Goal: Register for event/course

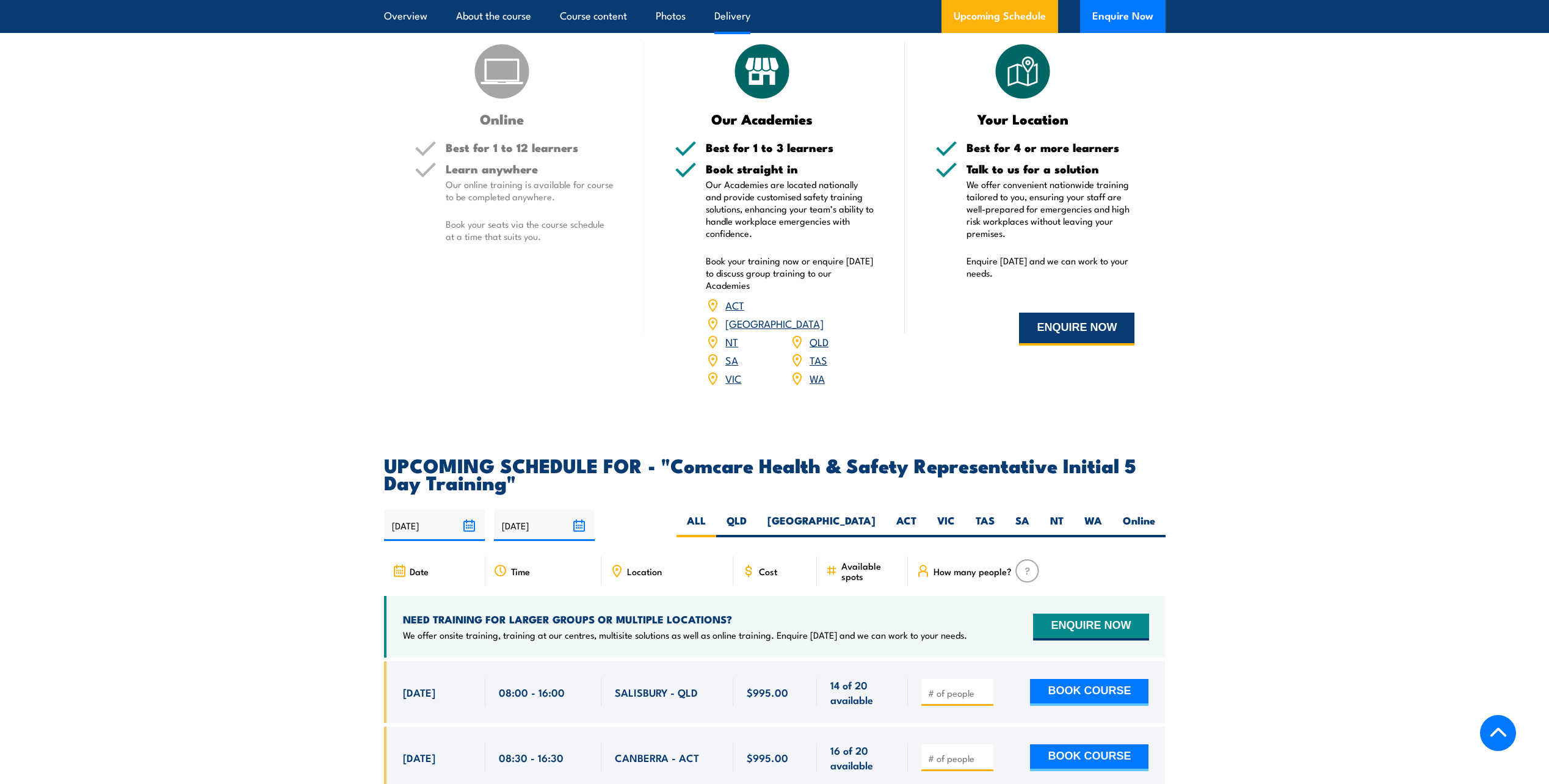
scroll to position [1954, 0]
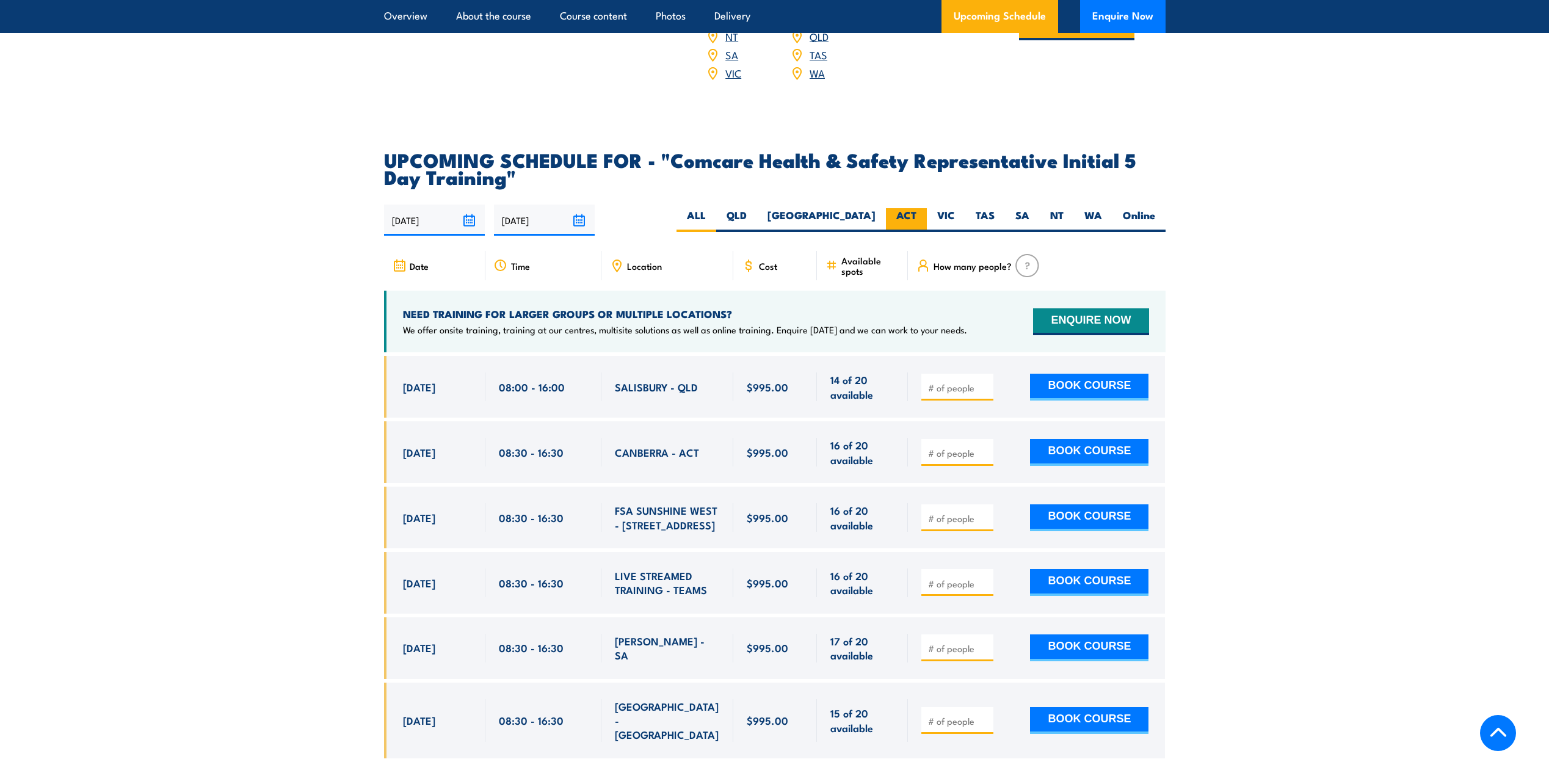
click at [911, 208] on label "ACT" at bounding box center [906, 220] width 41 height 24
click at [917, 208] on input "ACT" at bounding box center [921, 212] width 8 height 8
radio input "true"
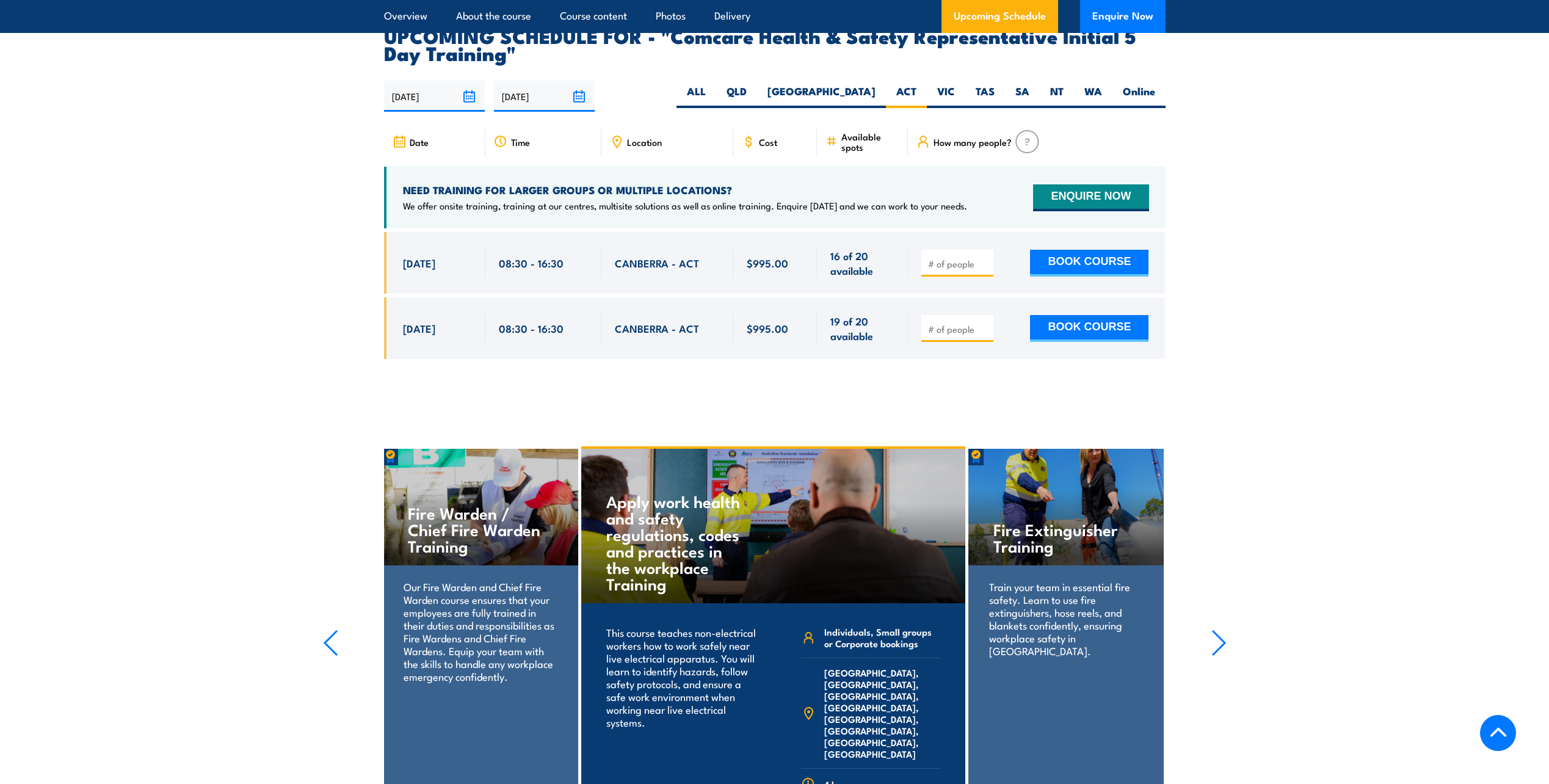
scroll to position [2086, 0]
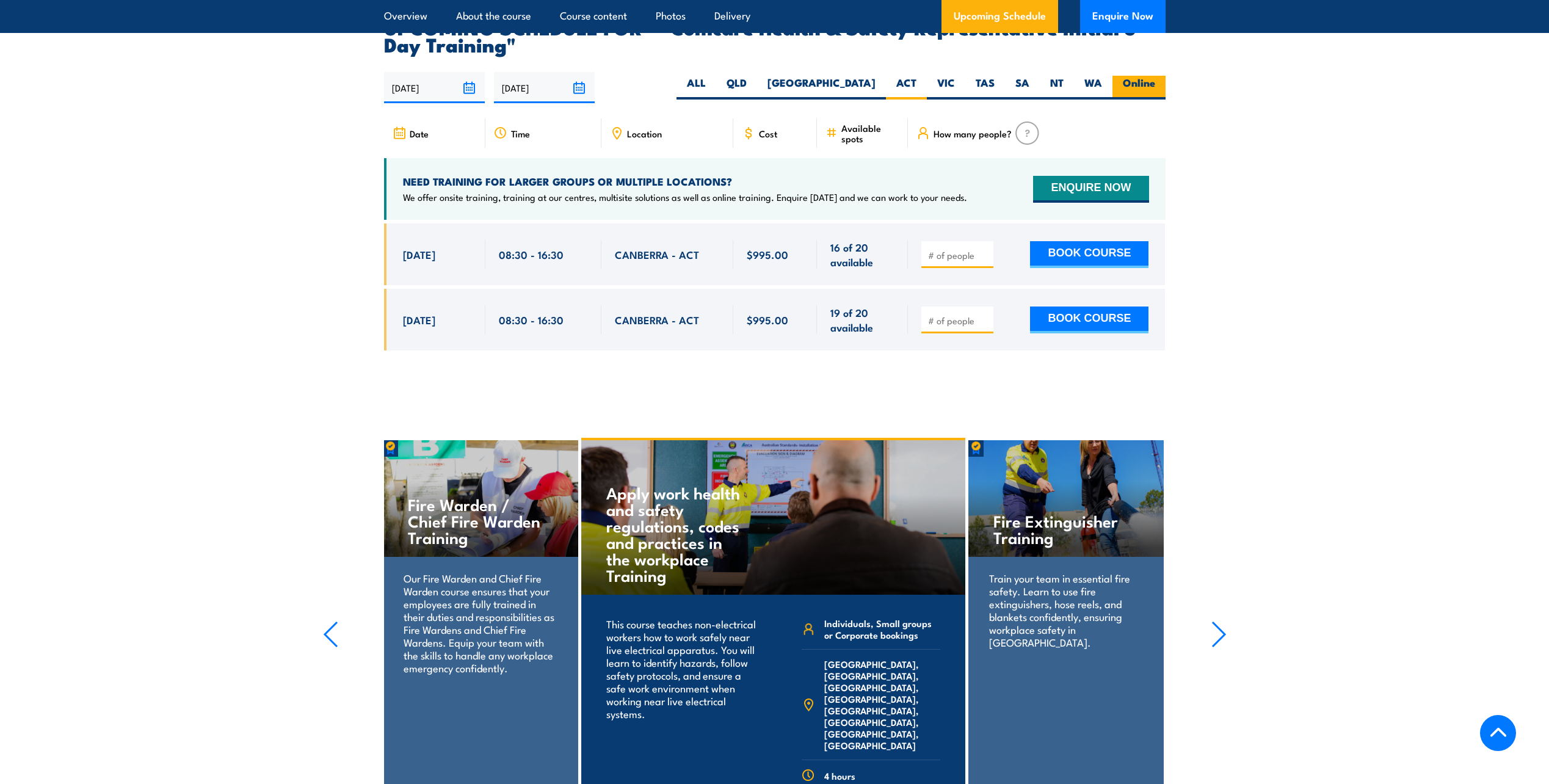
click at [1136, 76] on label "Online" at bounding box center [1140, 88] width 53 height 24
click at [1155, 76] on input "Online" at bounding box center [1159, 80] width 8 height 8
radio input "true"
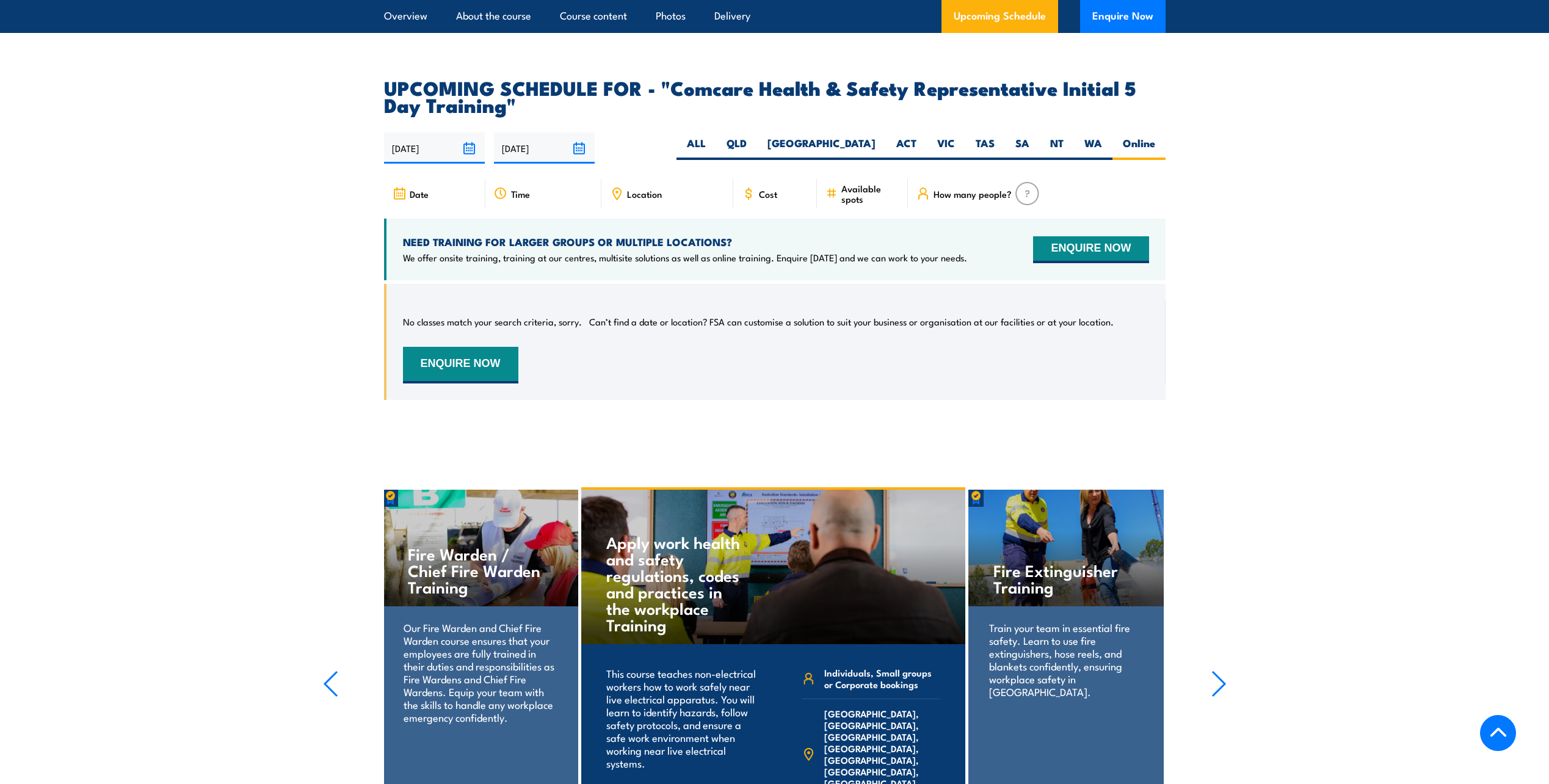
scroll to position [2025, 0]
click at [716, 136] on label "ALL" at bounding box center [696, 148] width 39 height 24
click at [714, 136] on input "ALL" at bounding box center [710, 140] width 8 height 8
radio input "true"
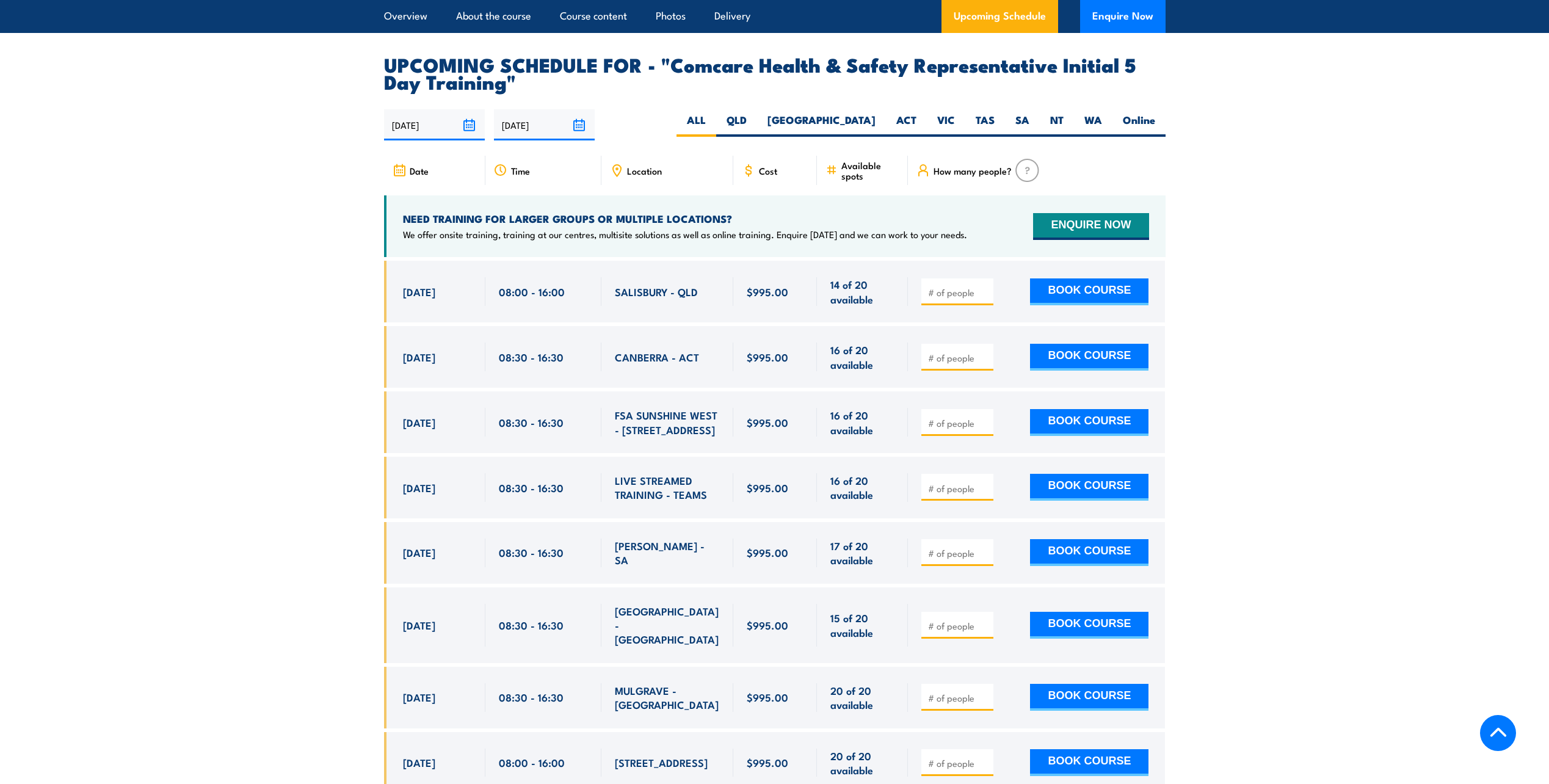
scroll to position [2086, 0]
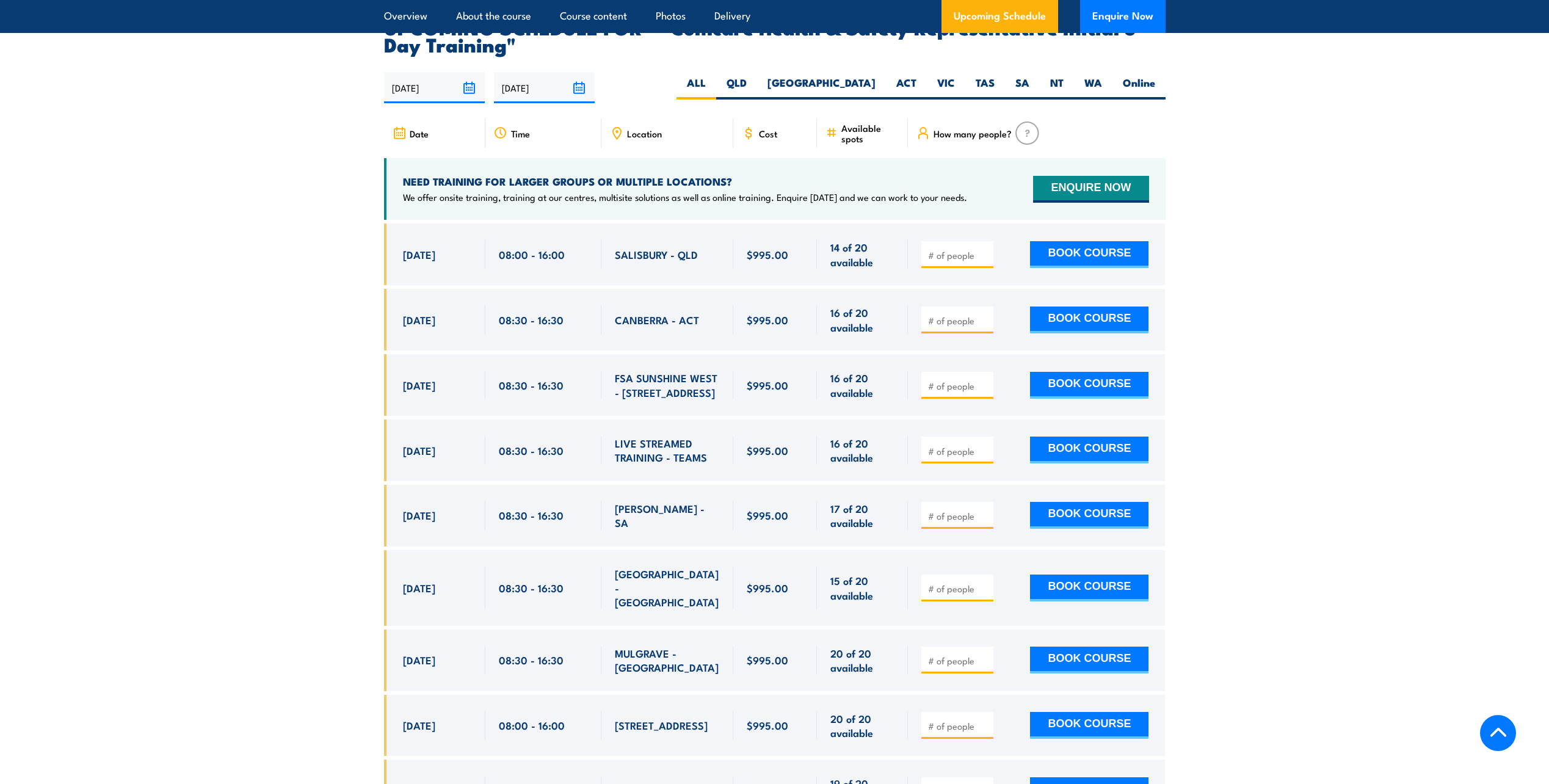
click at [965, 445] on input "number" at bounding box center [958, 451] width 61 height 12
type input "1"
click at [987, 445] on input "1" at bounding box center [958, 451] width 61 height 12
click at [1091, 437] on button "BOOK COURSE" at bounding box center [1089, 450] width 118 height 27
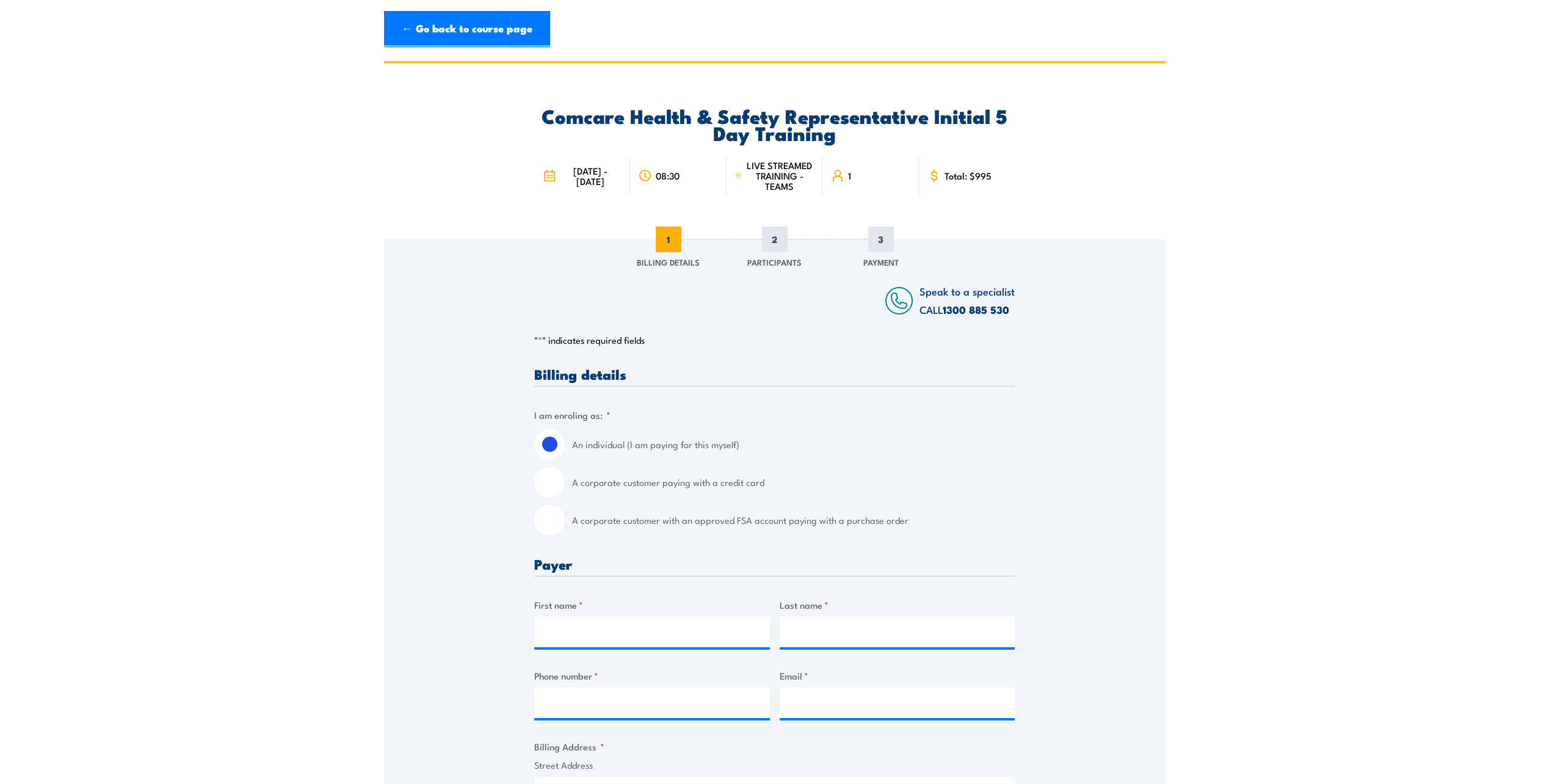
click at [553, 483] on input "A corporate customer paying with a credit card" at bounding box center [549, 482] width 30 height 30
radio input "true"
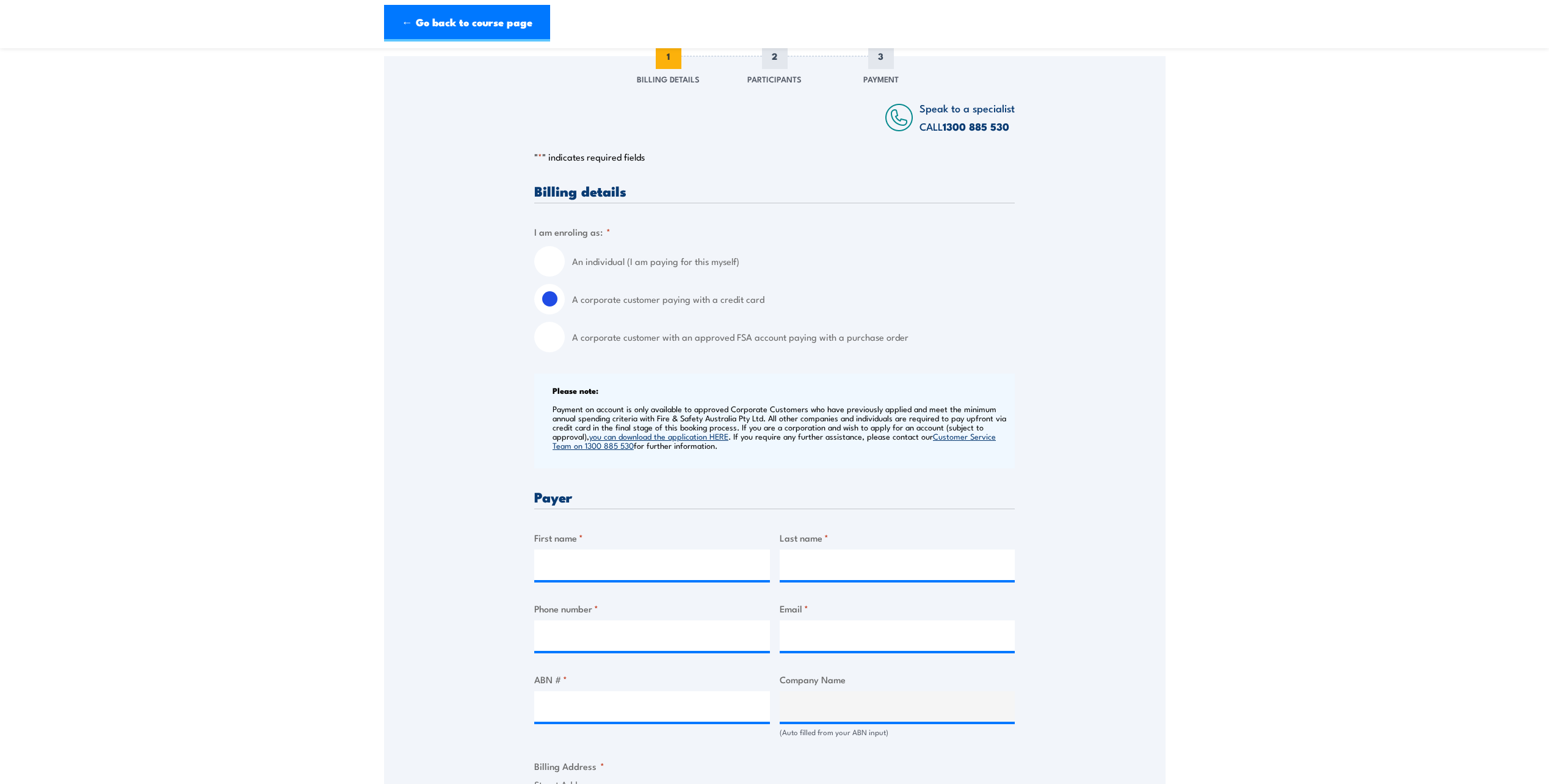
scroll to position [428, 0]
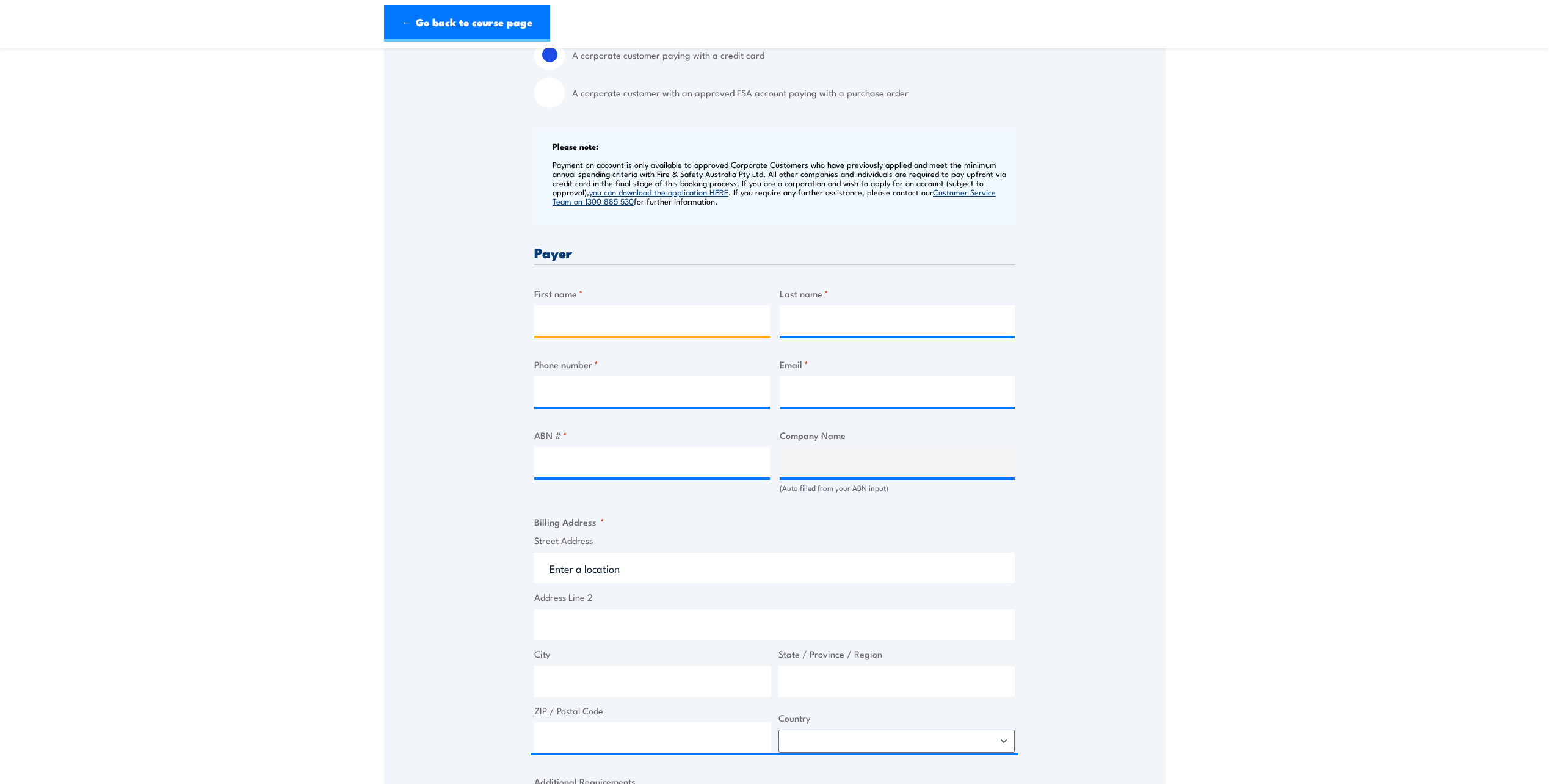
click at [595, 305] on input "First name *" at bounding box center [651, 320] width 235 height 30
type input "Blair"
type input "Henderson"
click at [591, 395] on input "Phone number *" at bounding box center [651, 391] width 235 height 30
type input "0438331081"
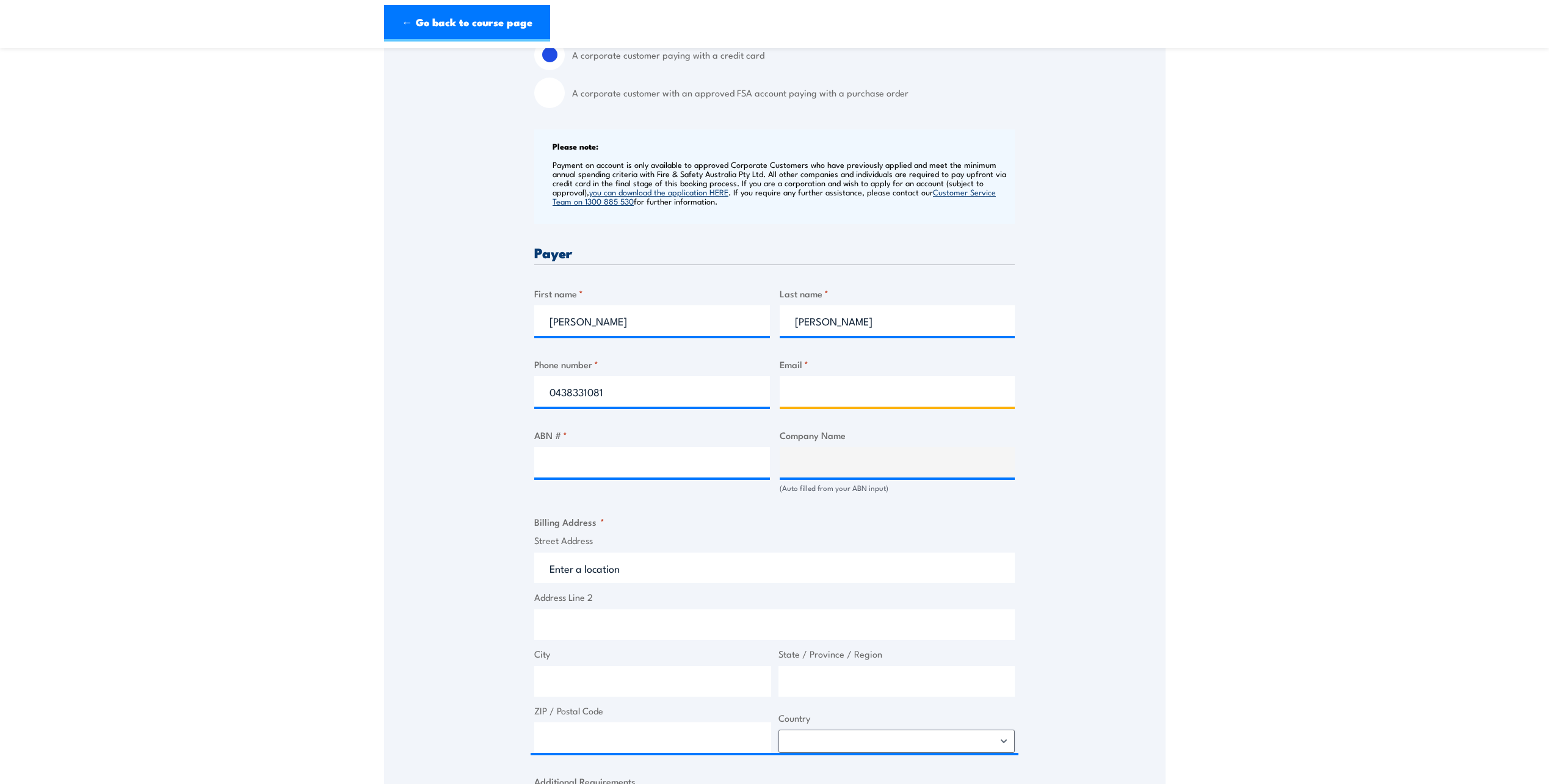
type input "blair.henderson@nga.gov.au"
click at [680, 463] on input "ABN # *" at bounding box center [651, 462] width 235 height 30
click at [584, 474] on input "ABN # *" at bounding box center [651, 462] width 235 height 30
paste input "27 855 975 449"
type input "27 855 975 449"
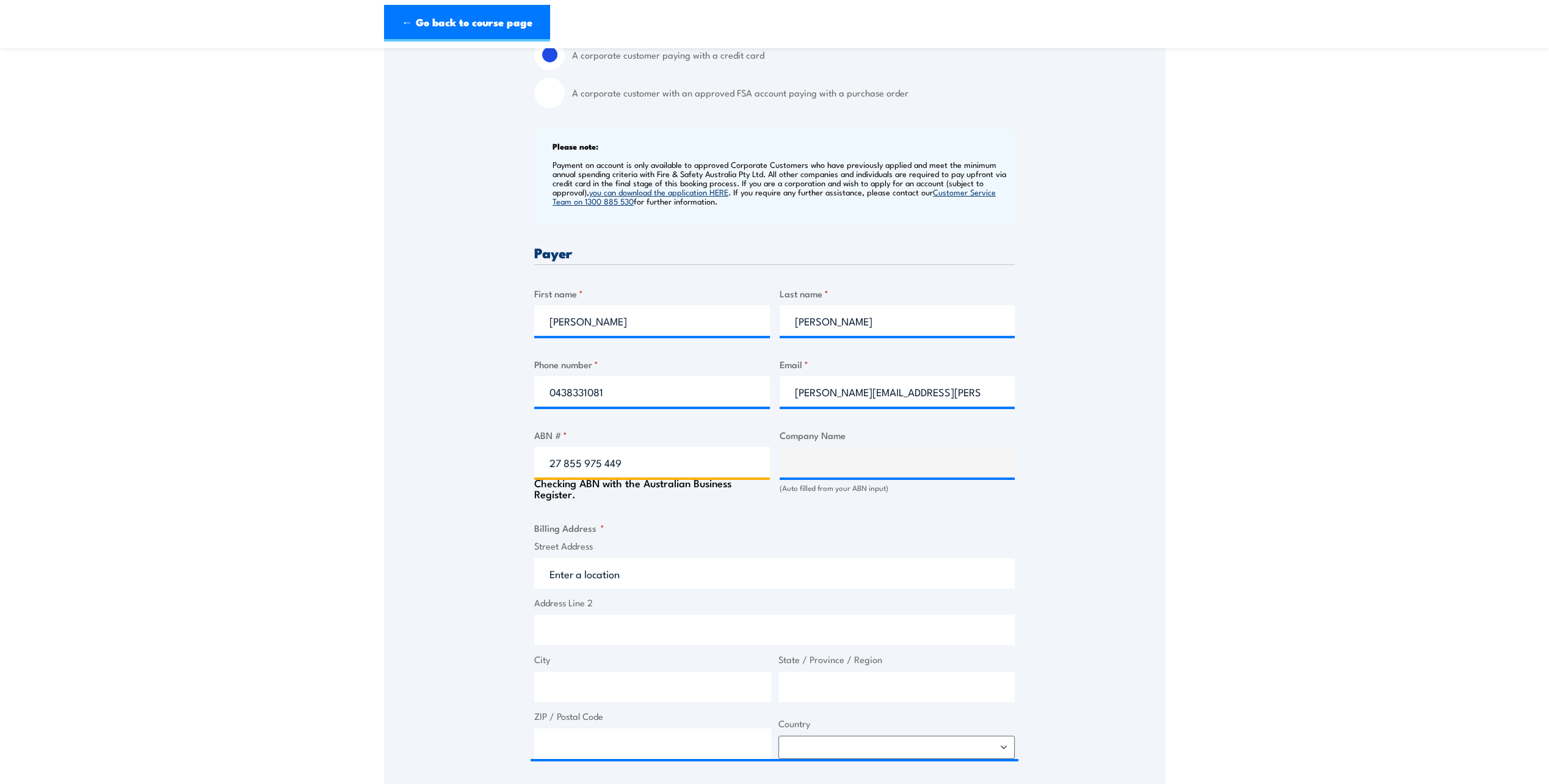
type input "NATIONAL GALLERY OF AUSTRALIA"
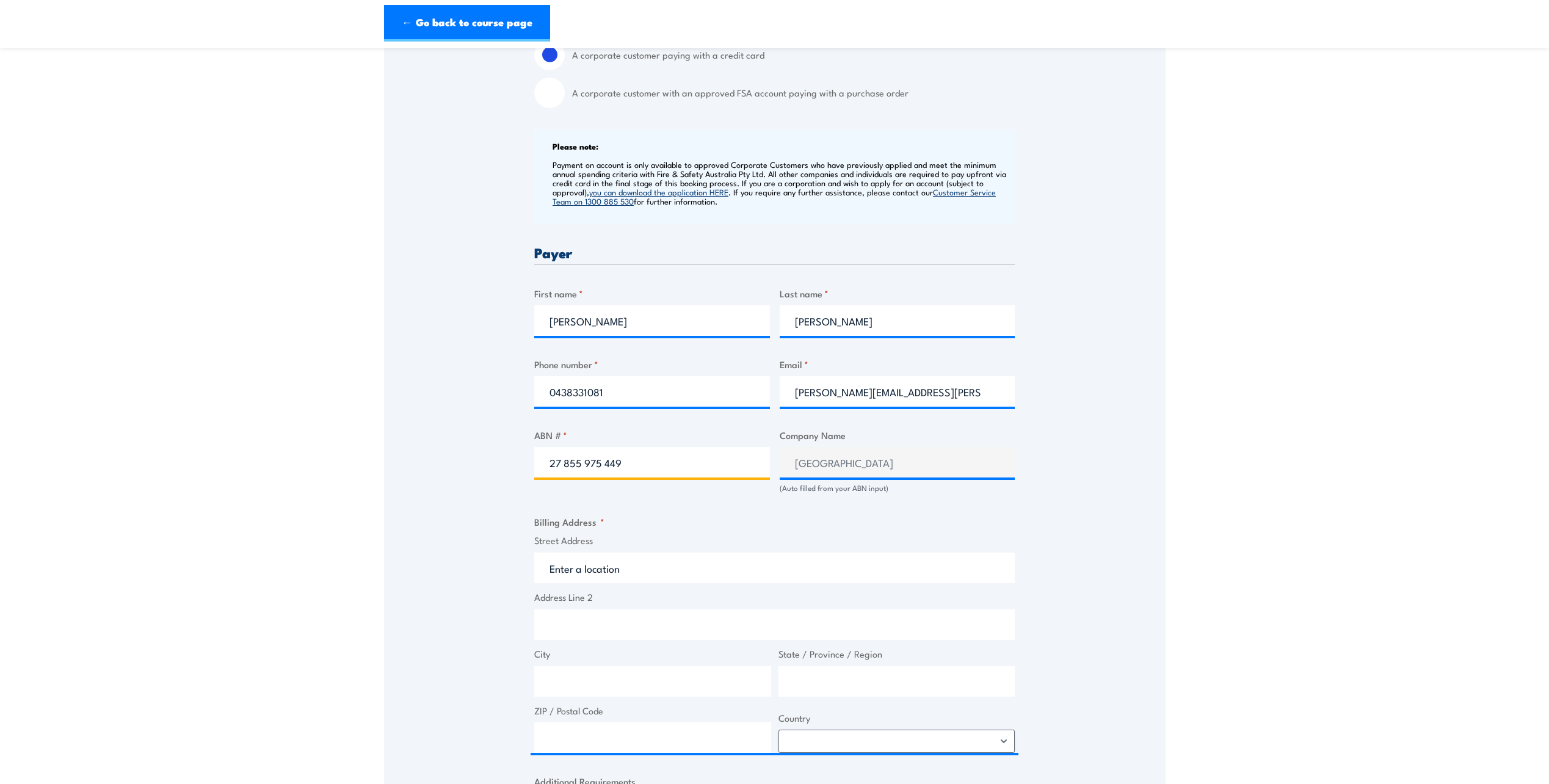
type input "27 855 975 449"
click at [1009, 501] on div "Billing details I am enroling as: * An individual (I am paying for this myself)…" at bounding box center [774, 522] width 481 height 1165
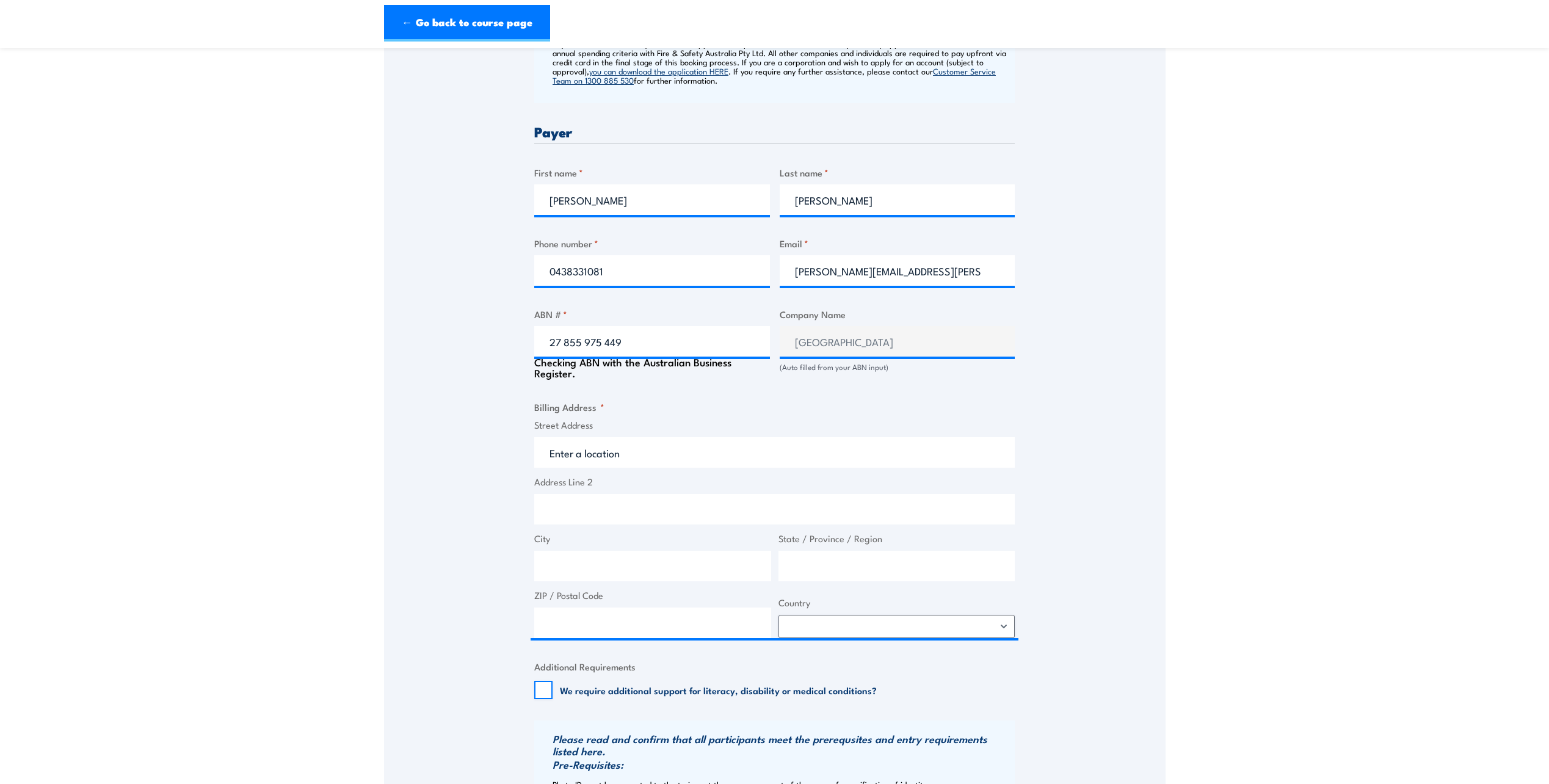
scroll to position [550, 0]
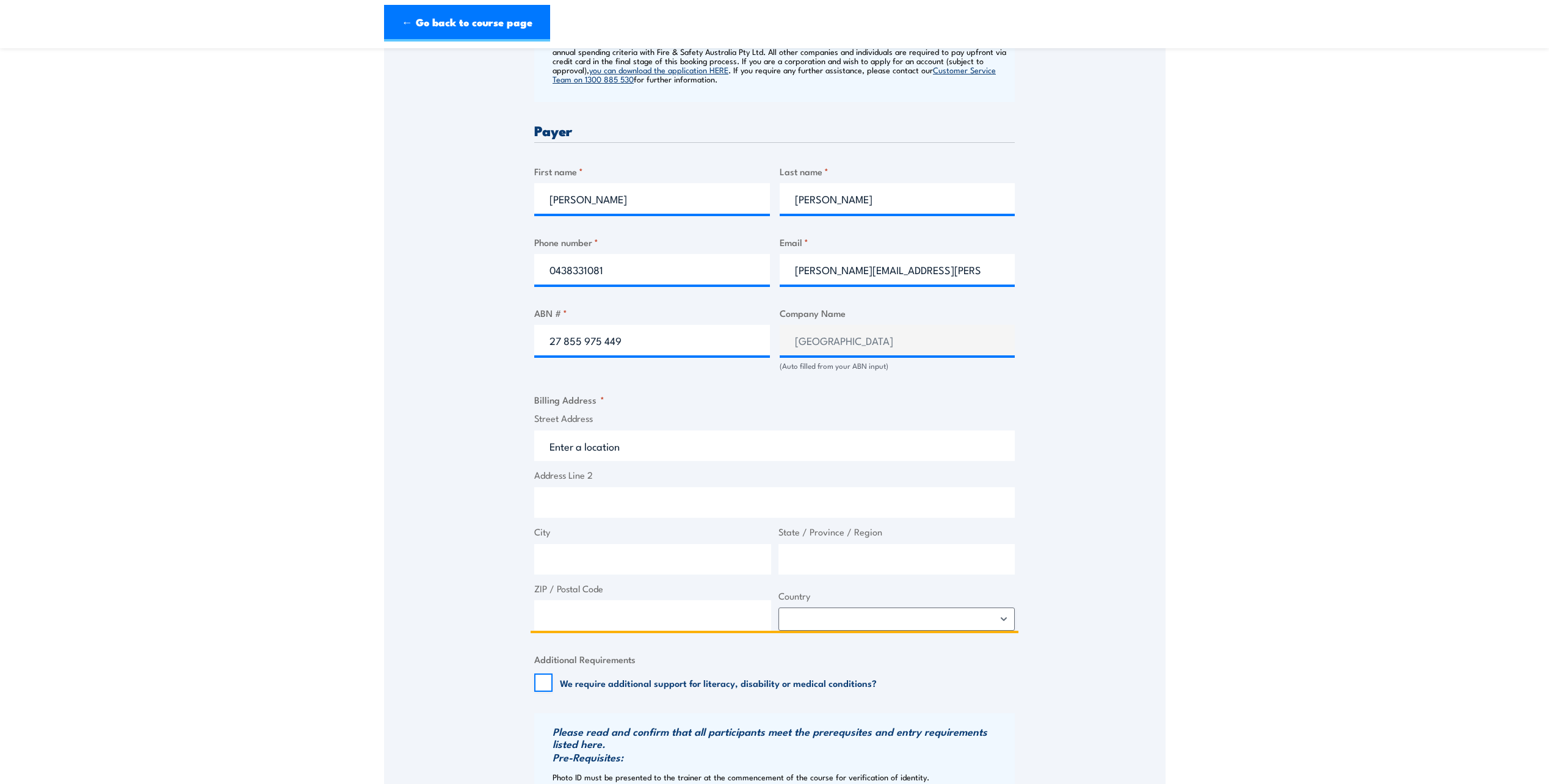
click at [579, 446] on input "Street Address" at bounding box center [774, 445] width 481 height 30
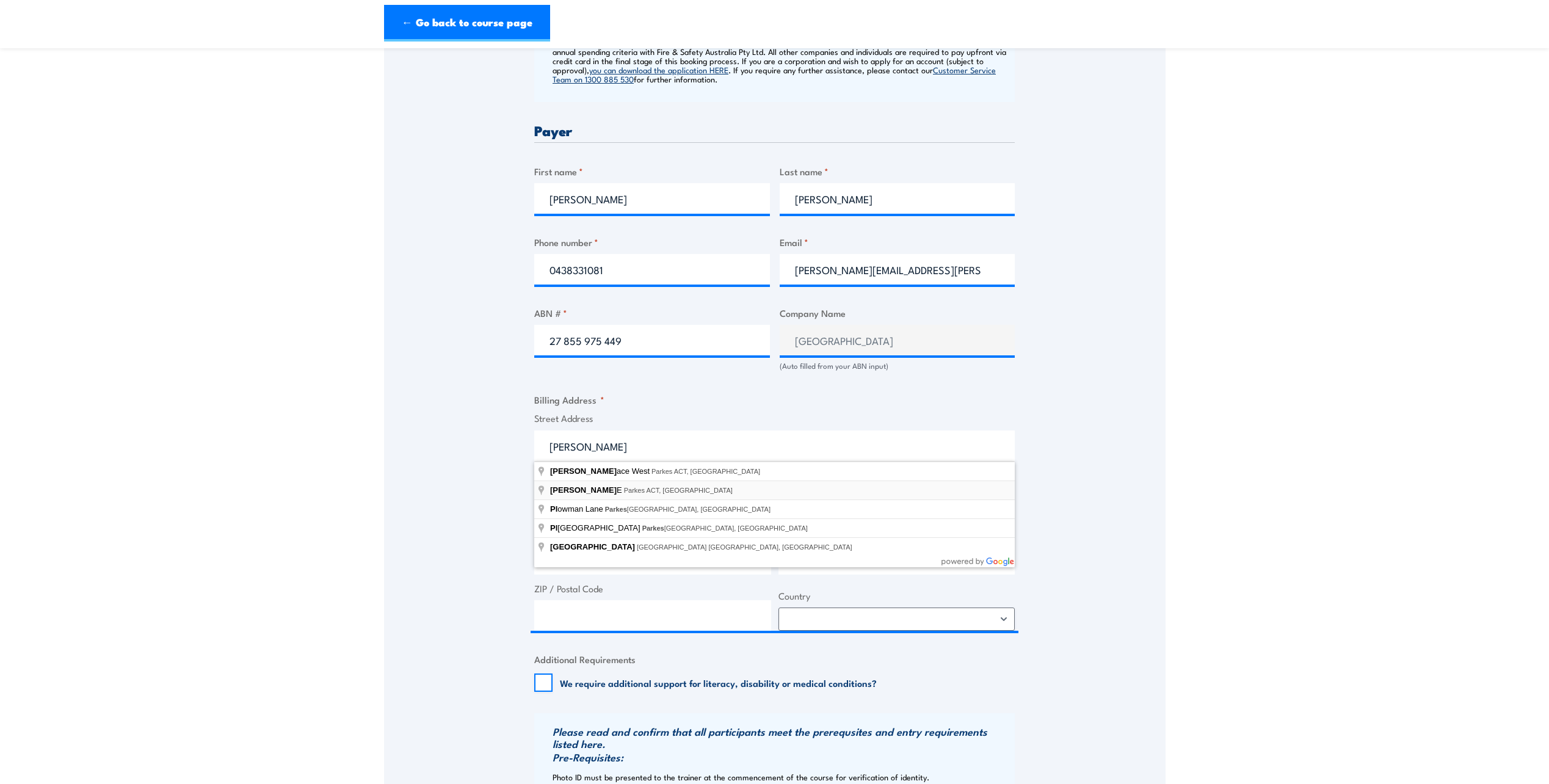
type input "Parkes Pl E, Parkes ACT, Australia"
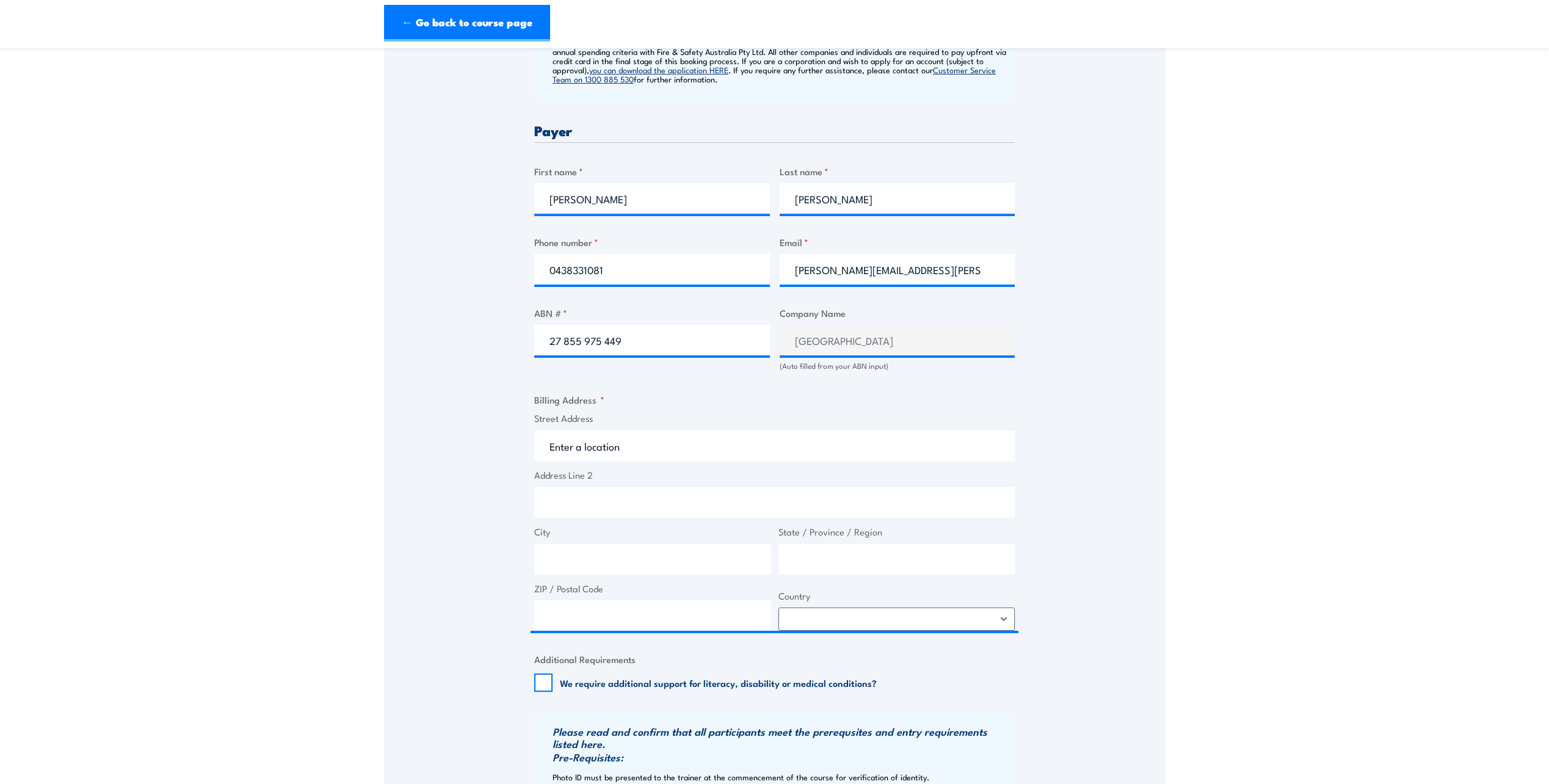
type input "Parkes Pl E"
type input "Parkes"
type input "Australian Capital Territory"
type input "2600"
select select "Australia"
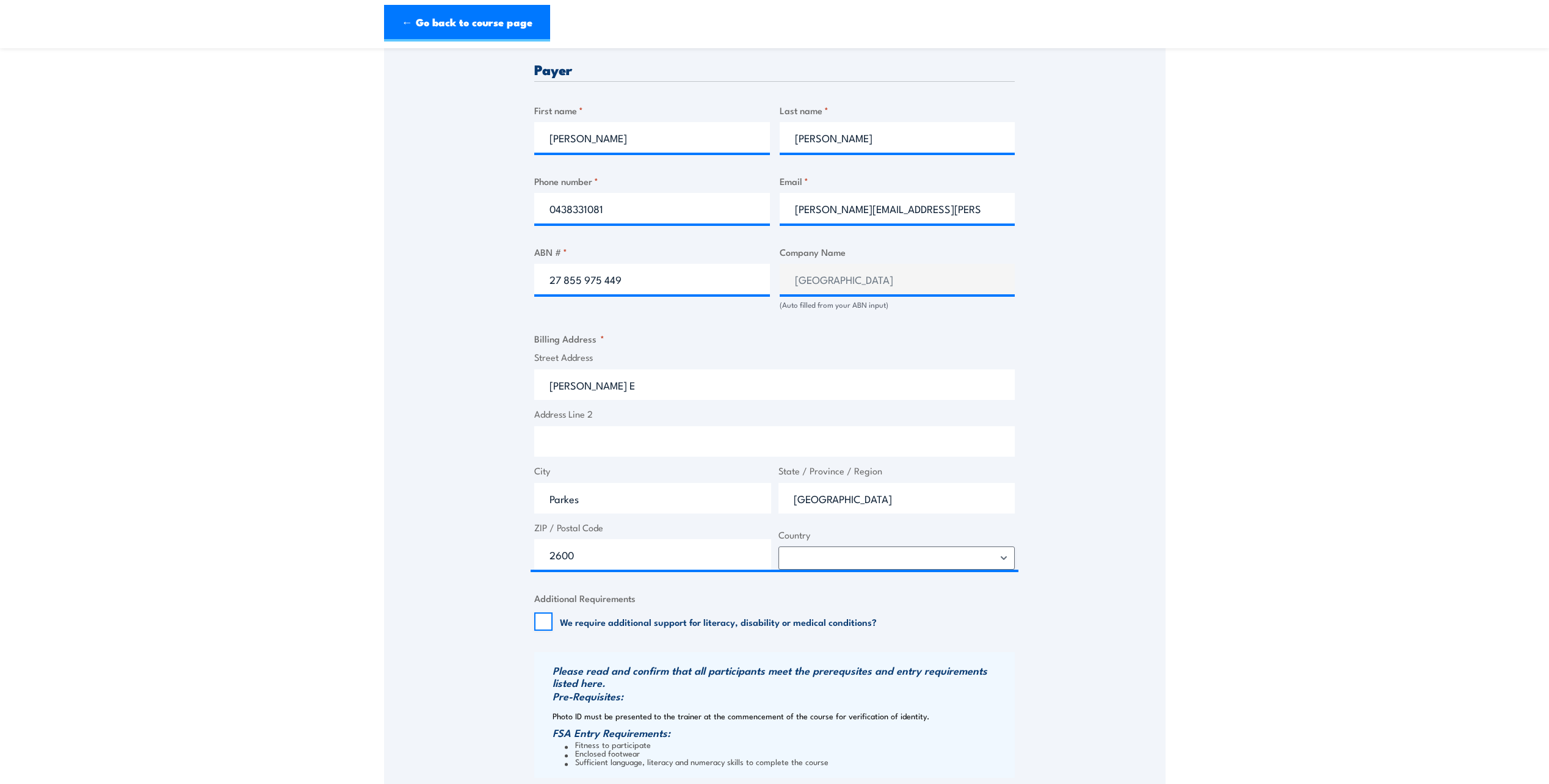
scroll to position [855, 0]
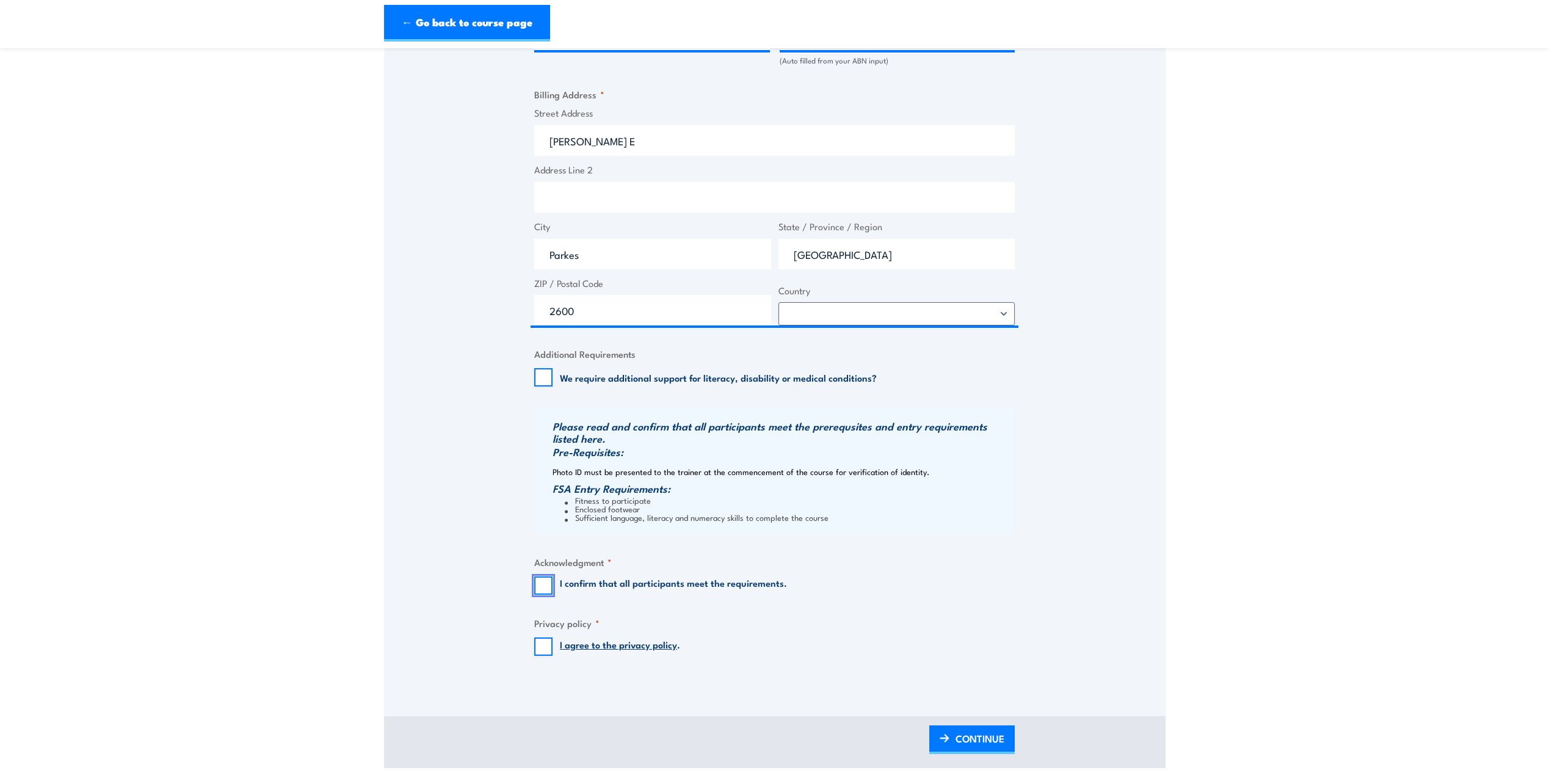
click at [543, 585] on input "I confirm that all participants meet the requirements." at bounding box center [543, 585] width 18 height 18
checkbox input "true"
click at [539, 646] on input "I agree to the privacy policy ." at bounding box center [543, 647] width 18 height 18
checkbox input "true"
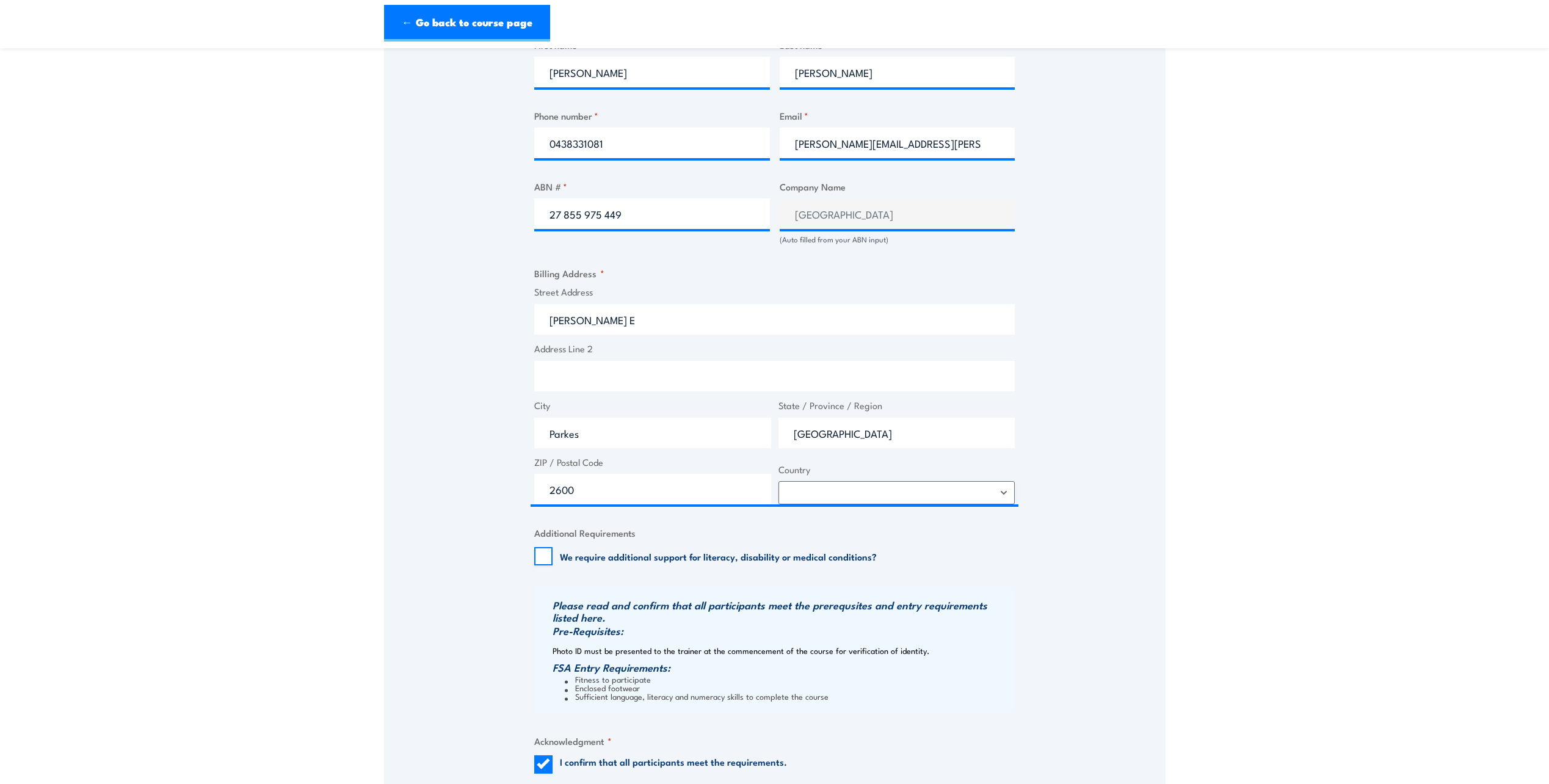
scroll to position [916, 0]
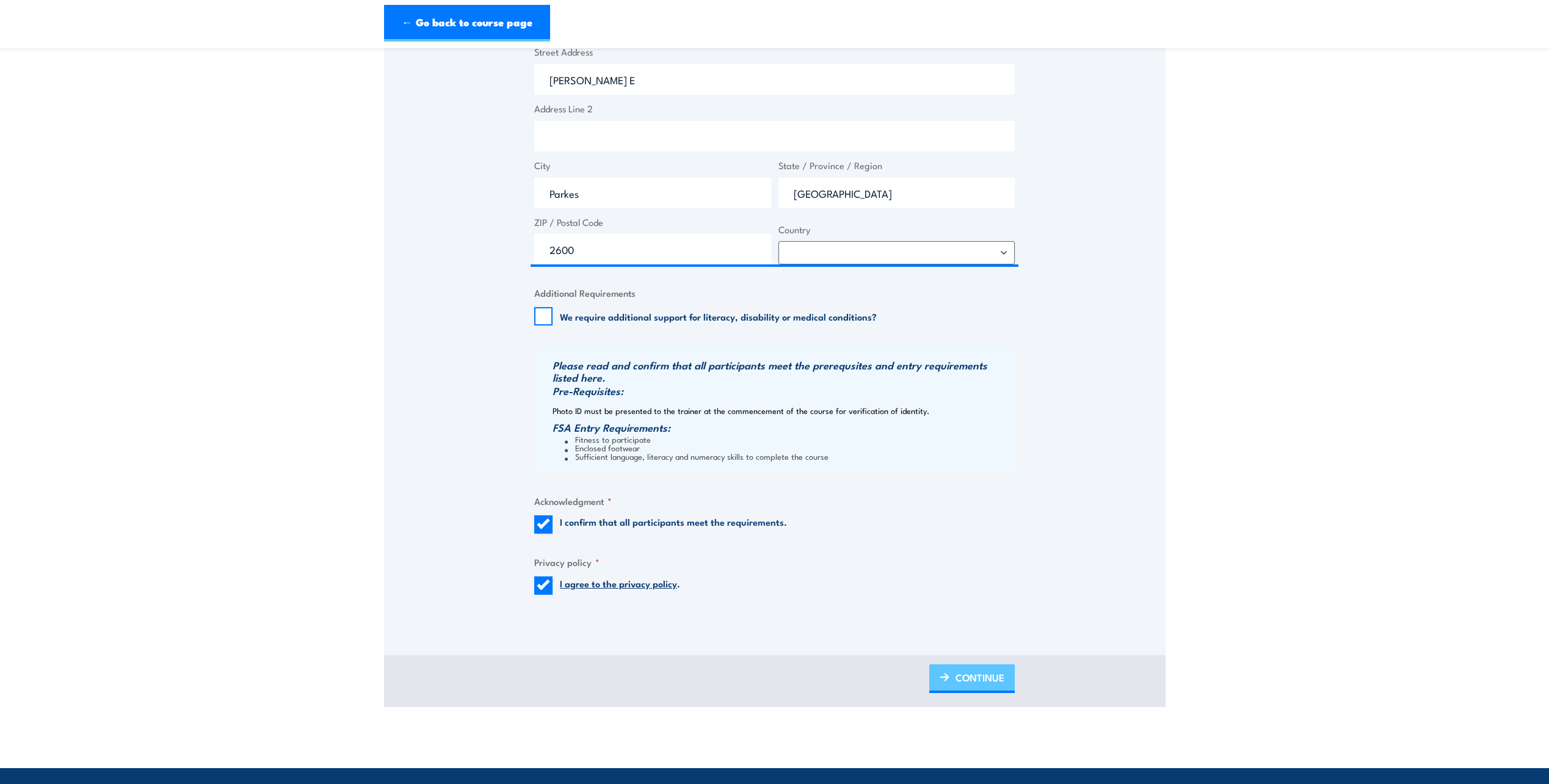
click at [984, 666] on span "CONTINUE" at bounding box center [979, 677] width 49 height 32
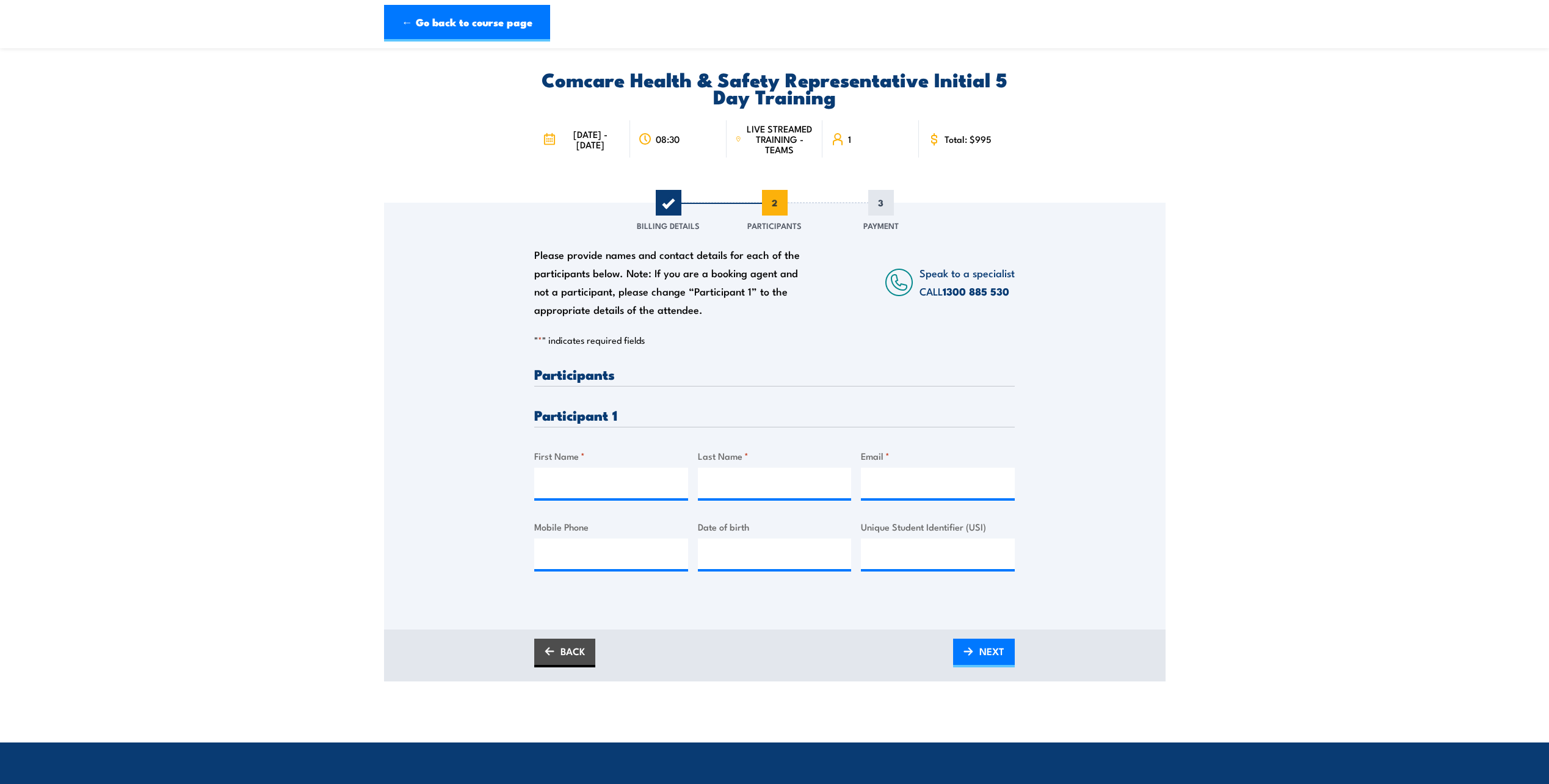
scroll to position [0, 0]
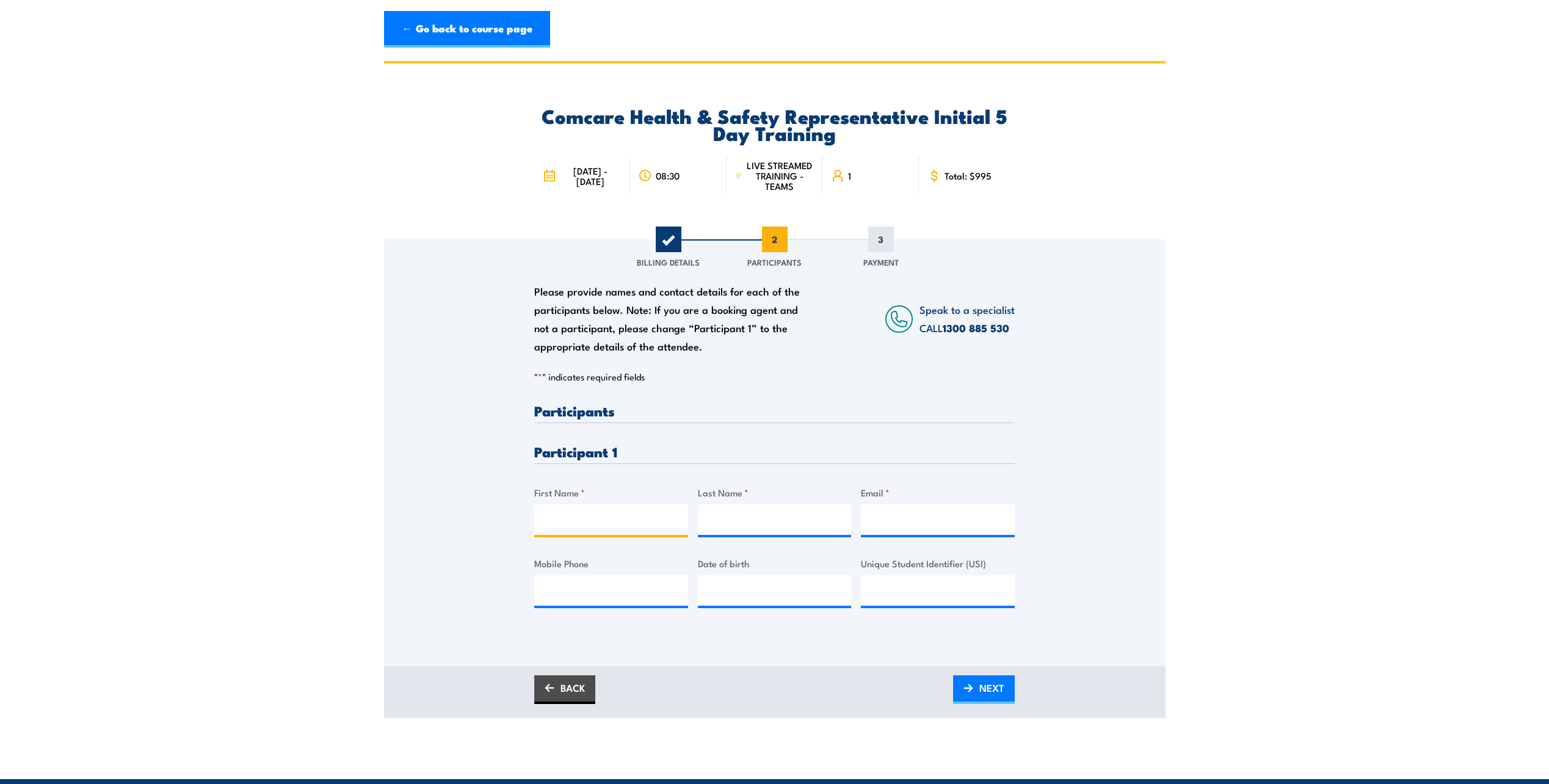
click at [640, 522] on input "First Name *" at bounding box center [611, 519] width 154 height 30
type input "Isaac"
type input "Dugdale"
click at [950, 519] on input "Email *" at bounding box center [938, 519] width 154 height 30
paste input "isaac.dugdale@nga.gov.au"
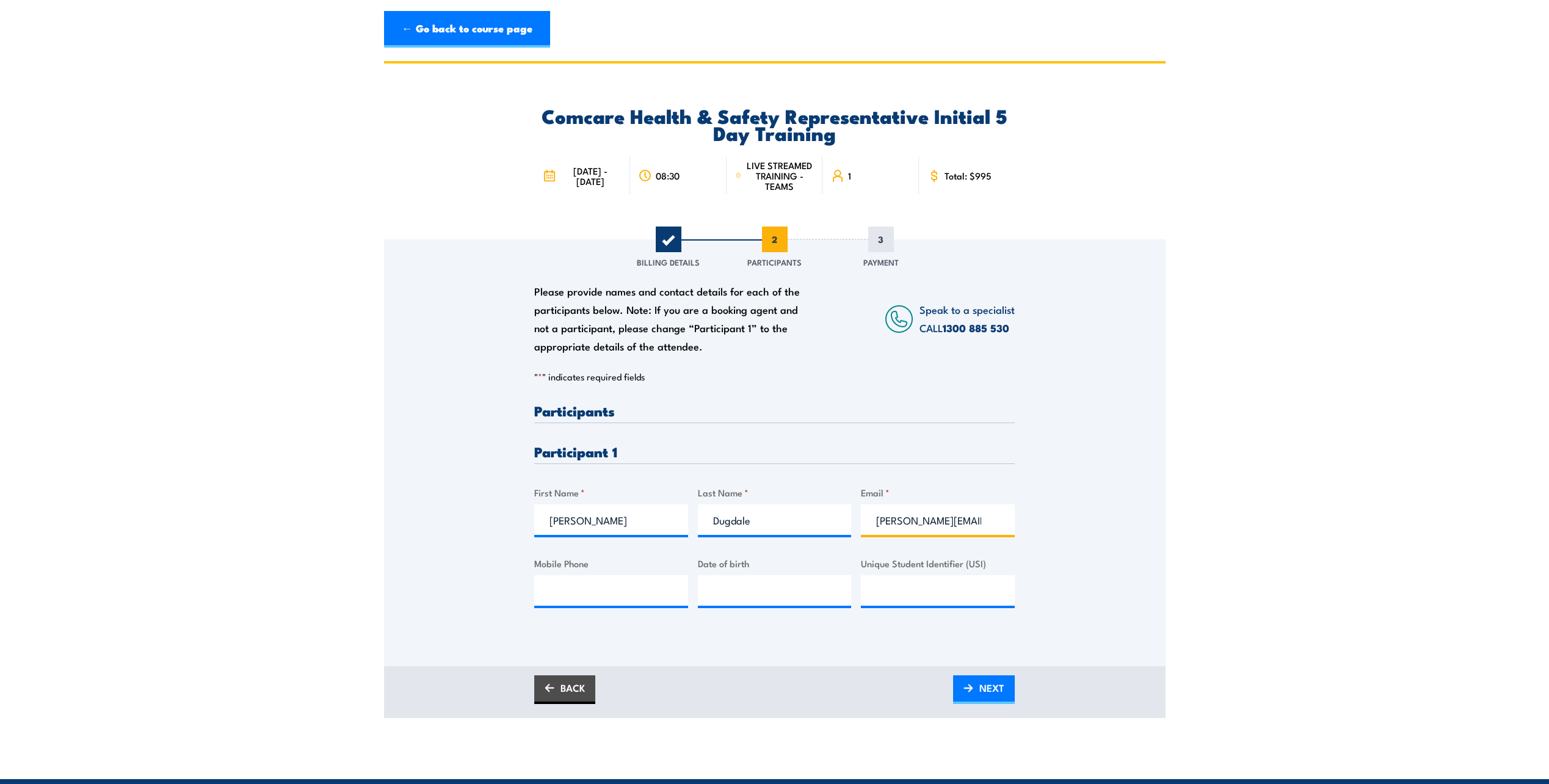
scroll to position [0, 19]
type input "isaac.dugdale@nga.gov.au"
click at [1281, 499] on section "Comcare Health & Safety Representative Initial 5 Day Training 13 - 17 October 2…" at bounding box center [774, 389] width 1549 height 657
click at [674, 584] on input "Mobile Phone" at bounding box center [611, 590] width 154 height 30
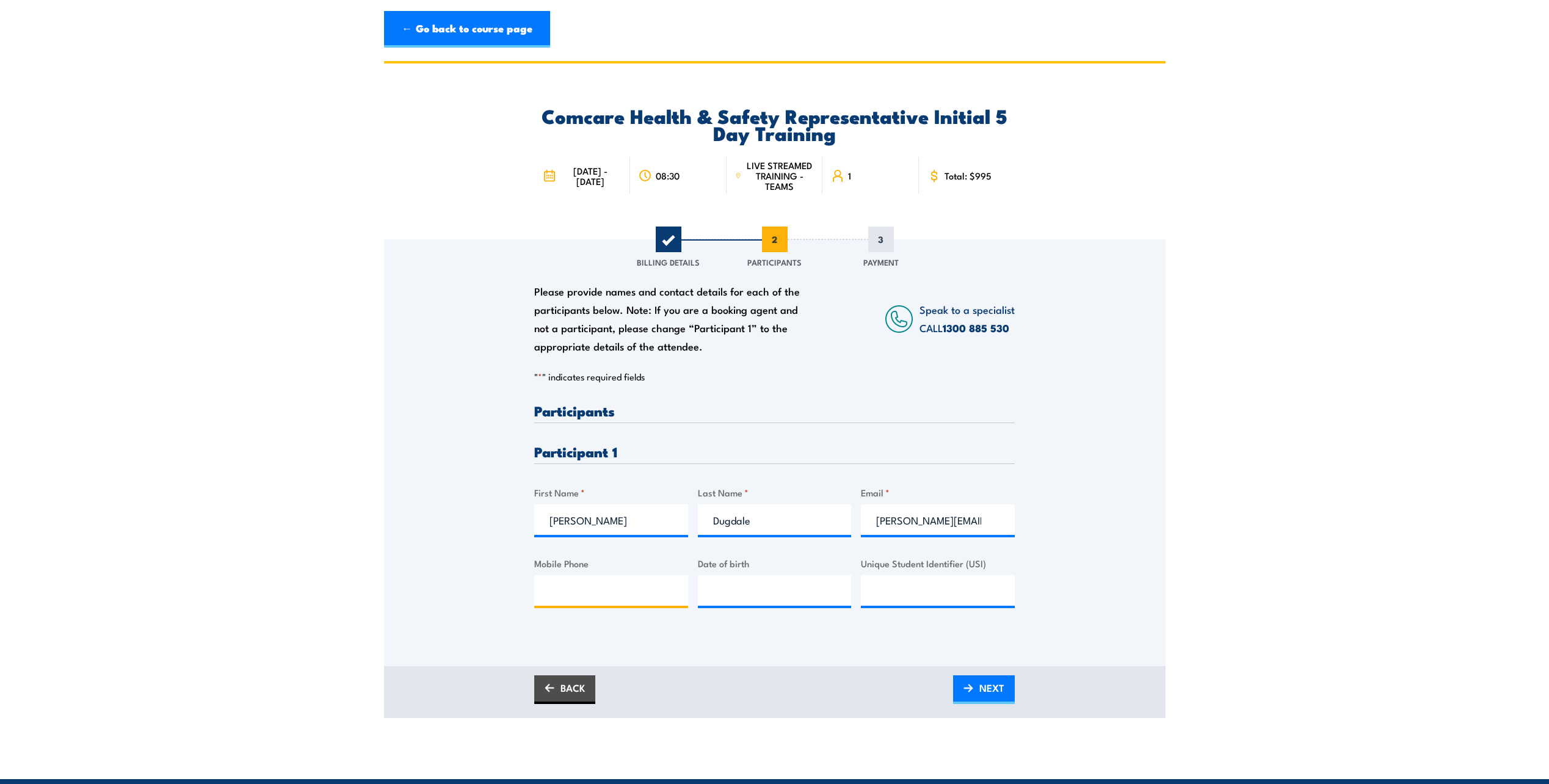
click at [637, 581] on input "Mobile Phone" at bounding box center [611, 590] width 154 height 30
paste input "6240 6631"
type input "6240 6631"
click at [1367, 499] on section "Comcare Health & Safety Representative Initial 5 Day Training 13 - 17 October 2…" at bounding box center [774, 389] width 1549 height 657
drag, startPoint x: 653, startPoint y: 593, endPoint x: 523, endPoint y: 595, distance: 130.0
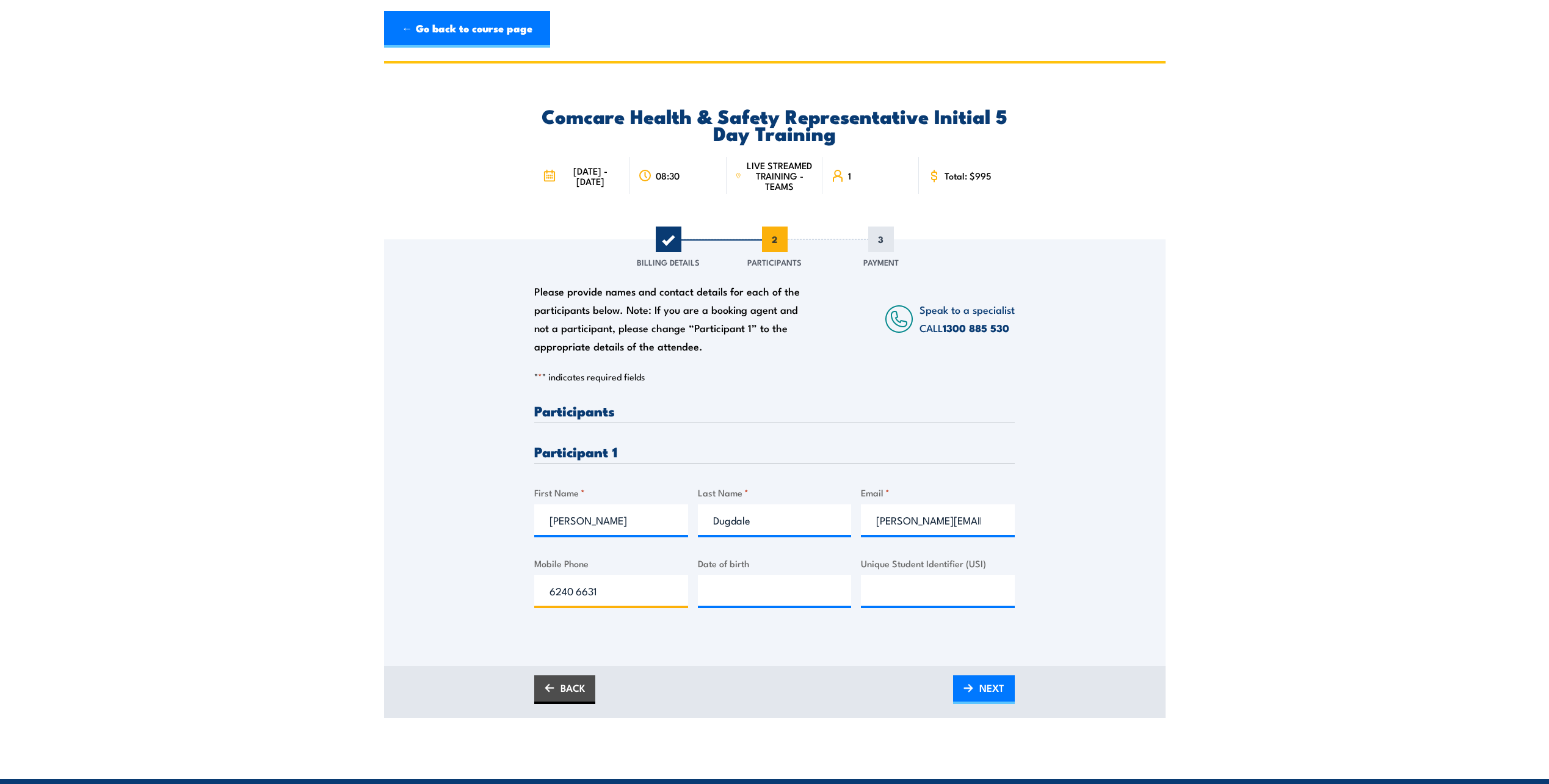
click at [523, 595] on div "Please provide names and contact details for each of the participants below. No…" at bounding box center [774, 435] width 781 height 393
drag, startPoint x: 650, startPoint y: 591, endPoint x: 497, endPoint y: 593, distance: 153.0
click at [497, 593] on div "Please provide names and contact details for each of the participants below. No…" at bounding box center [774, 435] width 781 height 393
click at [1427, 352] on section "Comcare Health & Safety Representative Initial 5 Day Training 13 - 17 October 2…" at bounding box center [774, 389] width 1549 height 657
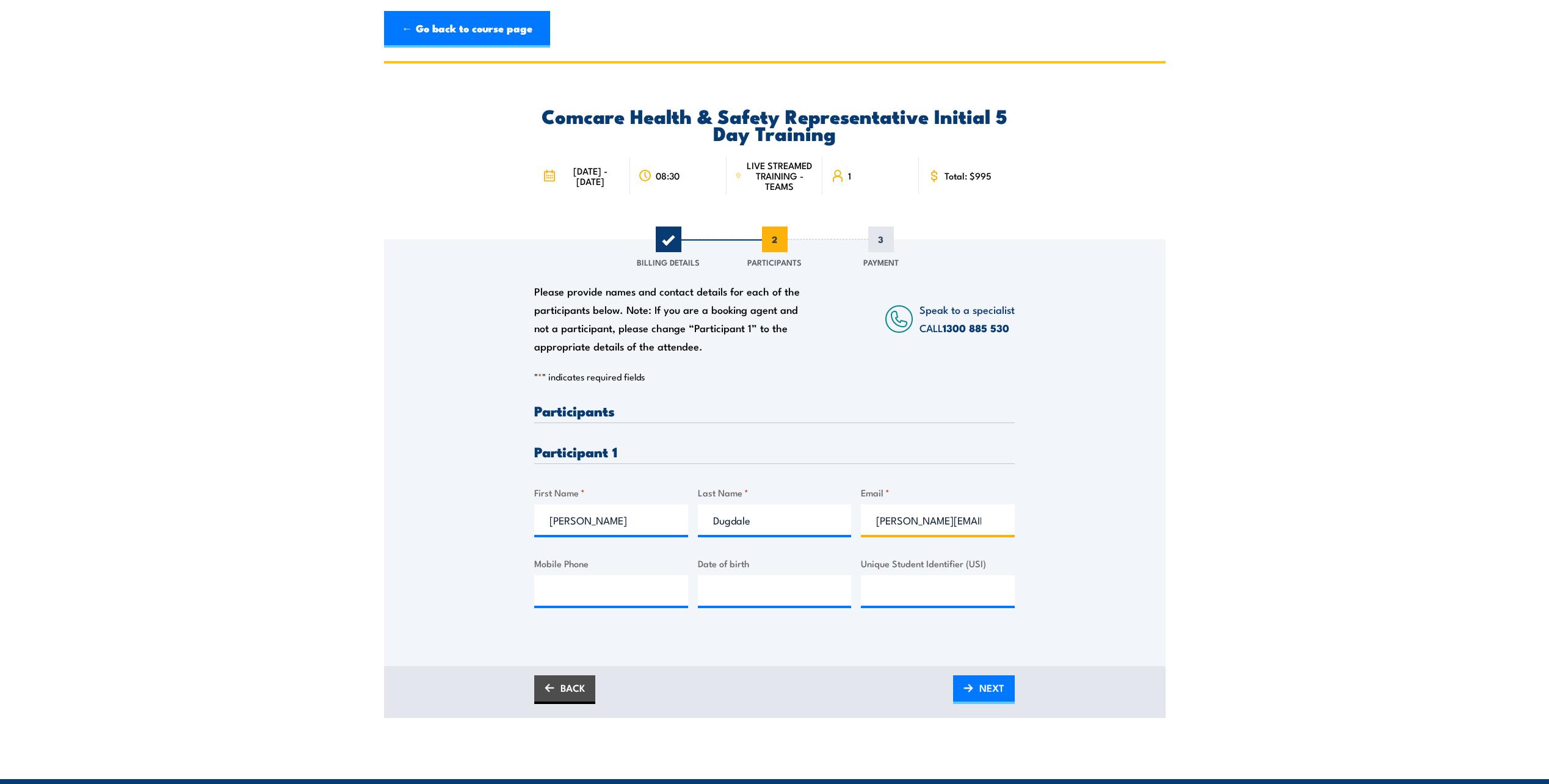
click at [983, 511] on input "isaac.dugdale@nga.gov.au" at bounding box center [938, 519] width 154 height 30
drag, startPoint x: 966, startPoint y: 519, endPoint x: 1199, endPoint y: 518, distance: 233.0
click at [1142, 528] on div "Please provide names and contact details for each of the participants below. No…" at bounding box center [774, 435] width 781 height 393
click at [1265, 486] on section "Comcare Health & Safety Representative Initial 5 Day Training 13 - 17 October 2…" at bounding box center [774, 389] width 1549 height 657
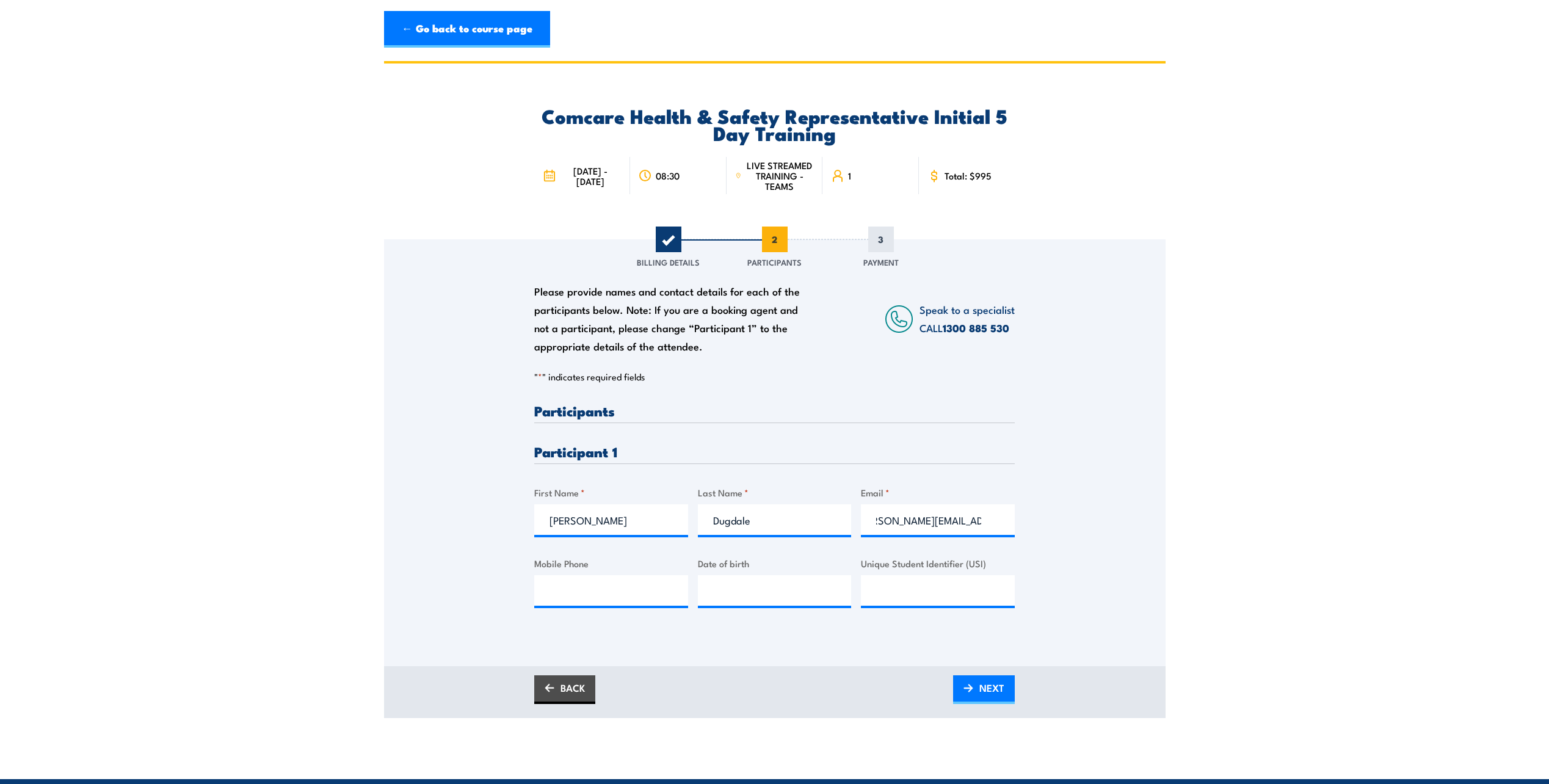
scroll to position [0, 0]
click at [971, 687] on img at bounding box center [968, 688] width 10 height 8
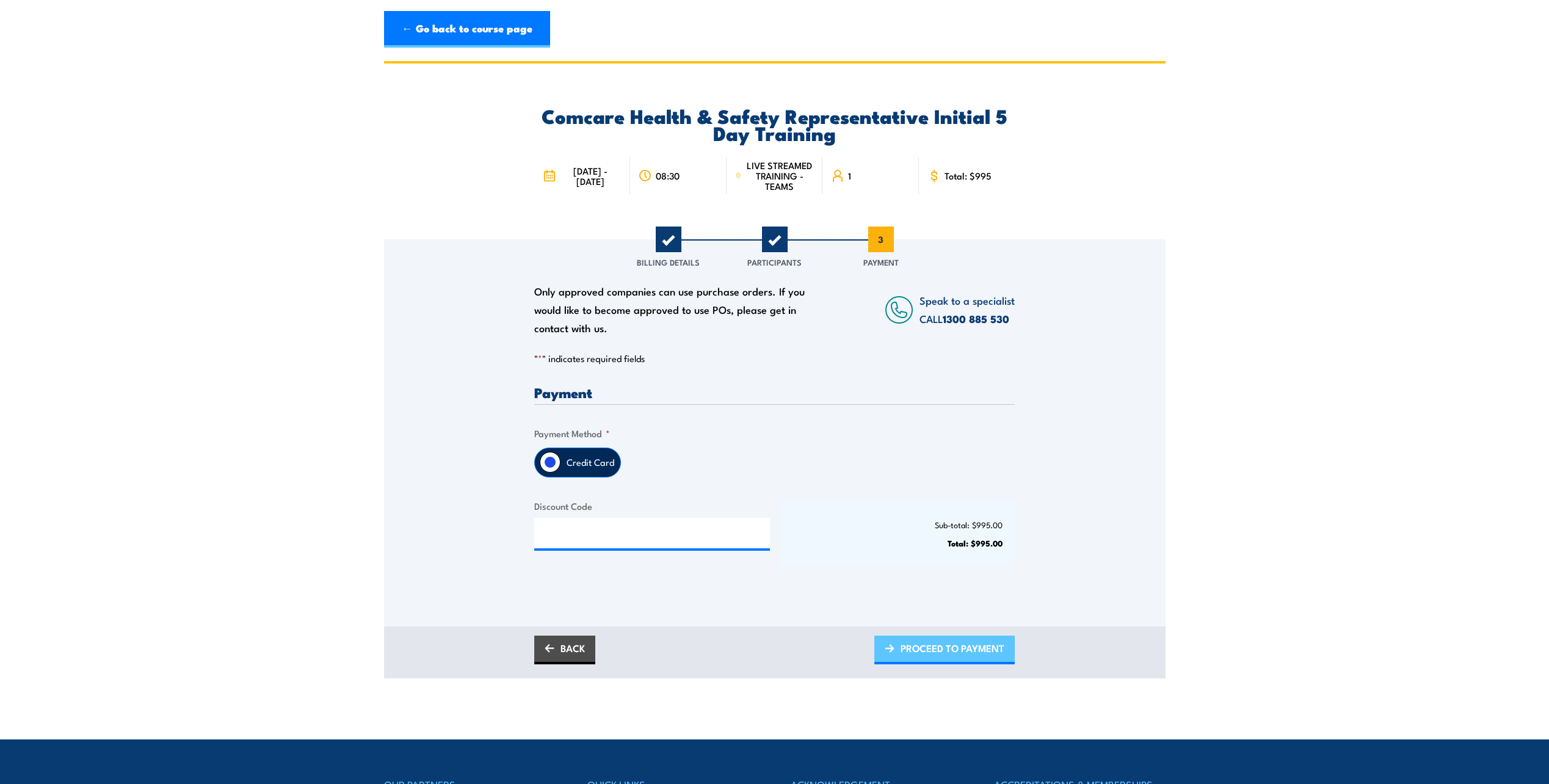
click at [952, 648] on span "PROCEED TO PAYMENT" at bounding box center [952, 648] width 104 height 32
